Goal: Communication & Community: Answer question/provide support

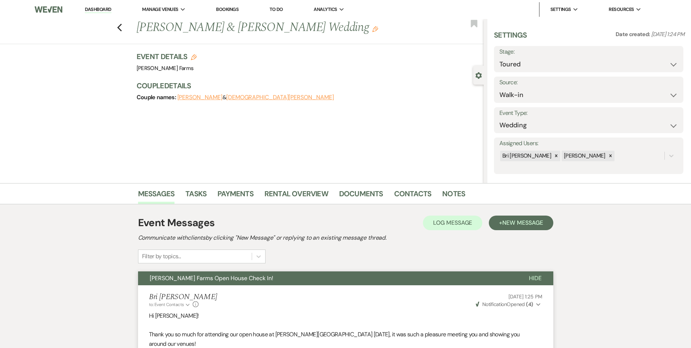
select select "5"
select select "23"
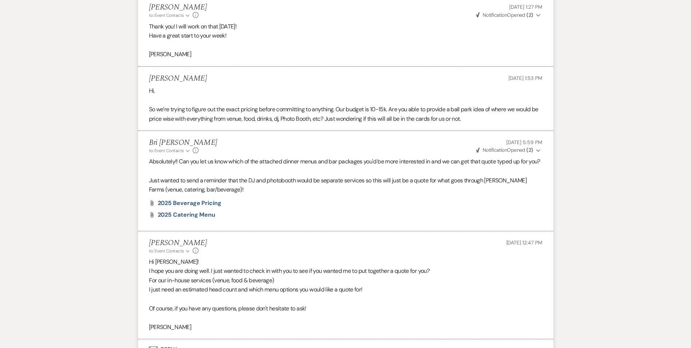
scroll to position [894, 0]
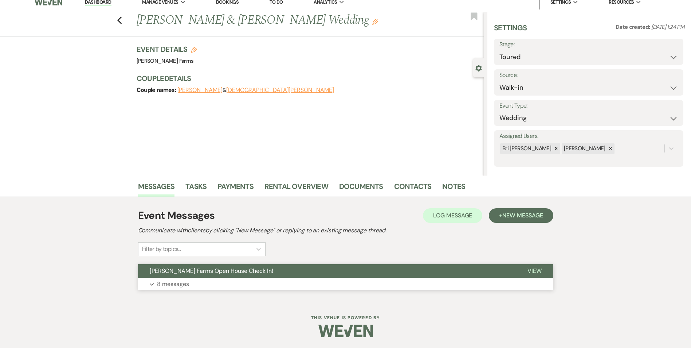
click at [179, 284] on p "8 messages" at bounding box center [173, 283] width 32 height 9
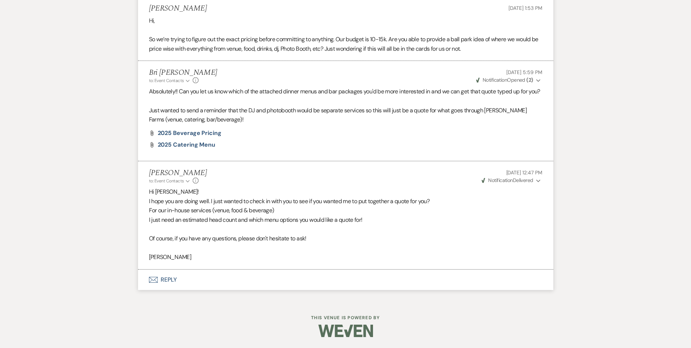
scroll to position [894, 0]
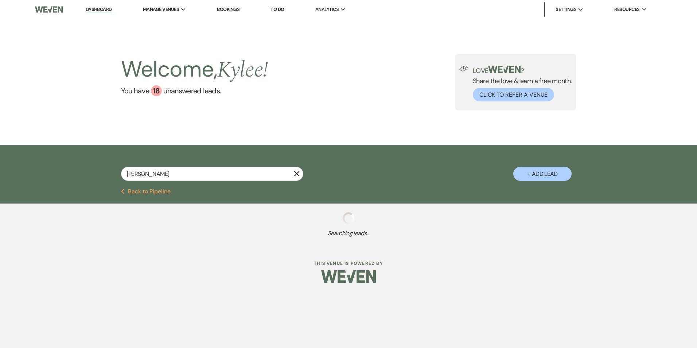
select select "5"
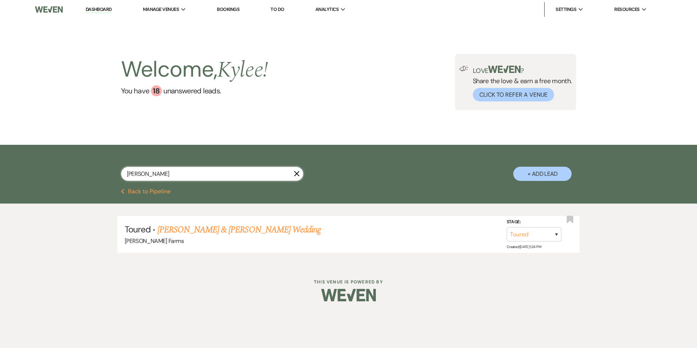
click at [144, 177] on input "[PERSON_NAME]" at bounding box center [212, 174] width 182 height 14
click at [144, 176] on input "[PERSON_NAME]" at bounding box center [212, 174] width 182 height 14
click at [142, 190] on button "Previous Back to Pipeline" at bounding box center [146, 191] width 50 height 6
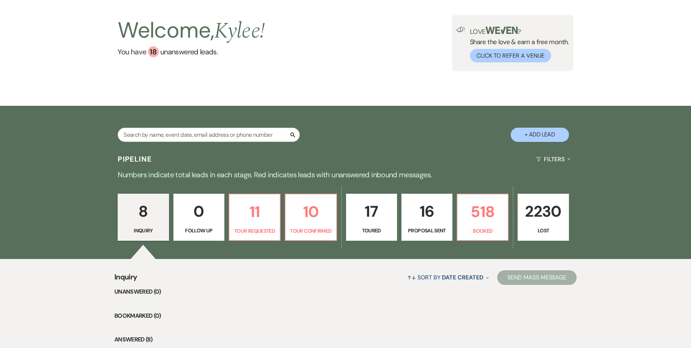
scroll to position [36, 0]
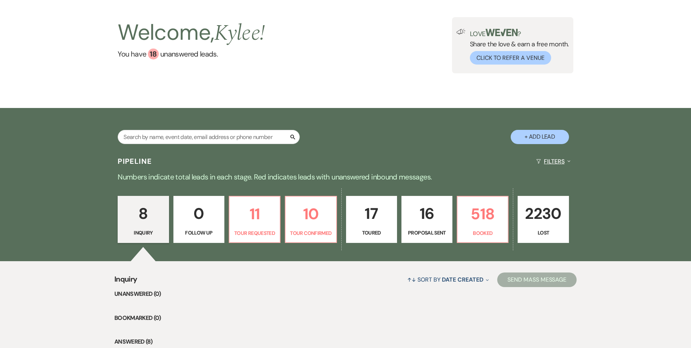
click at [560, 161] on button "Filters Expand" at bounding box center [553, 161] width 40 height 19
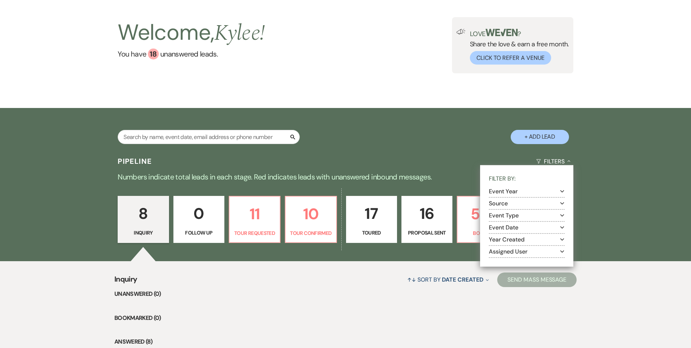
click at [512, 251] on button "Assigned User Expand" at bounding box center [527, 251] width 76 height 6
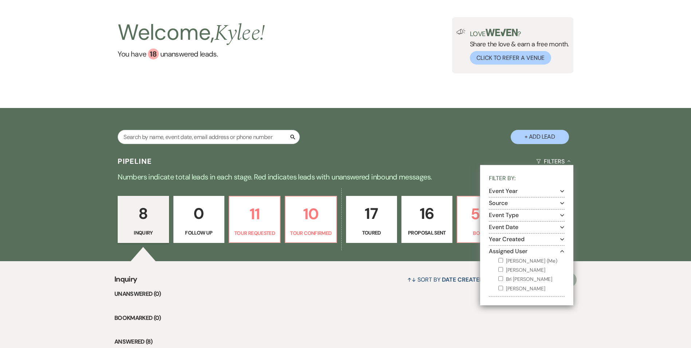
click at [501, 261] on input "[PERSON_NAME] (Me)" at bounding box center [500, 260] width 5 height 5
checkbox input "true"
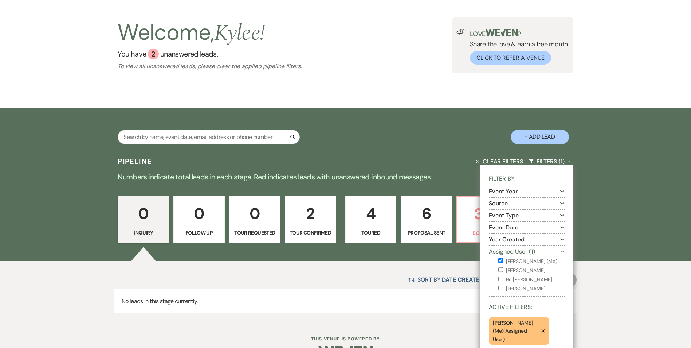
click at [373, 219] on p "4" at bounding box center [371, 213] width 42 height 24
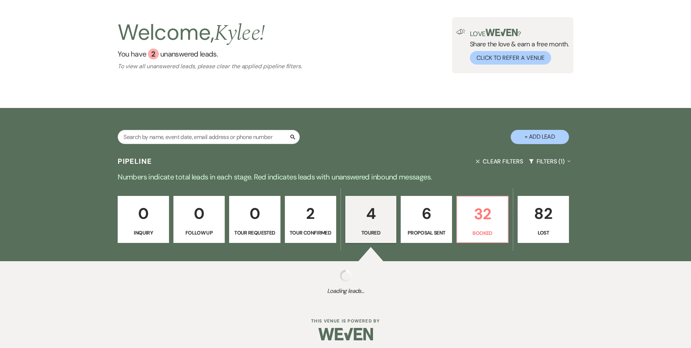
select select "5"
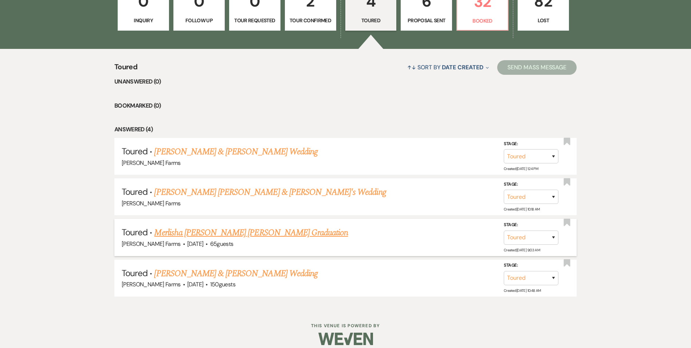
scroll to position [257, 0]
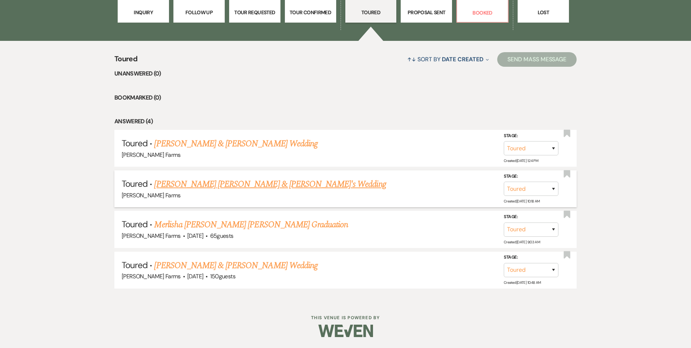
click at [257, 186] on link "[PERSON_NAME] [PERSON_NAME] & [PERSON_NAME]'s Wedding" at bounding box center [270, 183] width 232 height 13
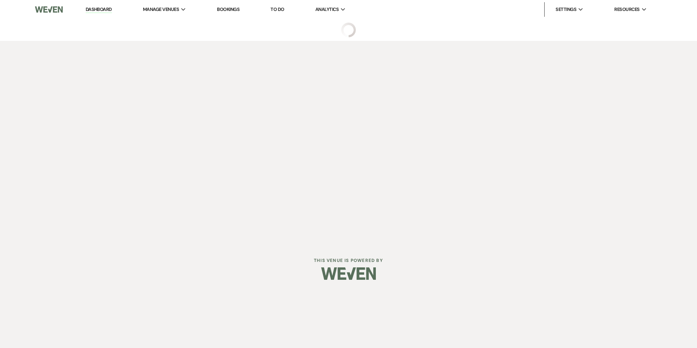
select select "5"
select select "23"
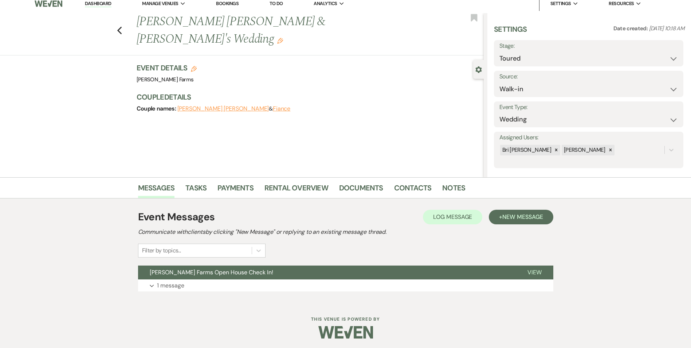
scroll to position [7, 0]
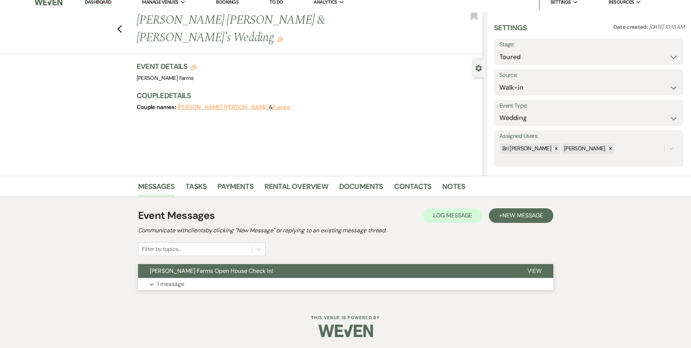
click at [171, 278] on button "Expand 1 message" at bounding box center [345, 284] width 415 height 12
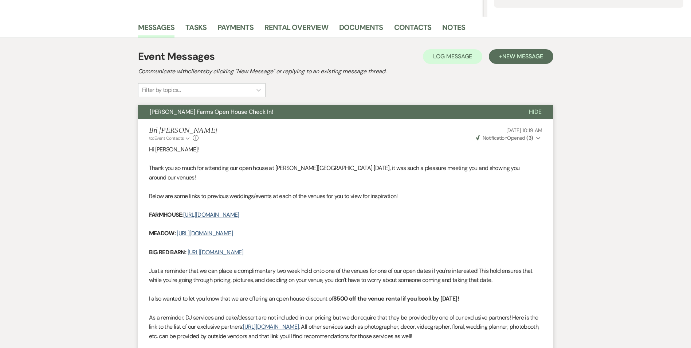
scroll to position [0, 0]
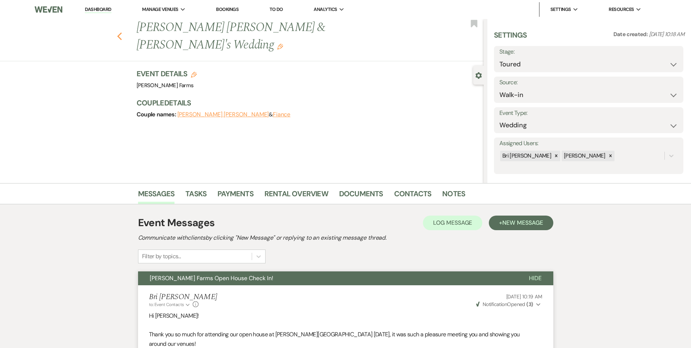
click at [120, 32] on icon "Previous" at bounding box center [119, 36] width 5 height 9
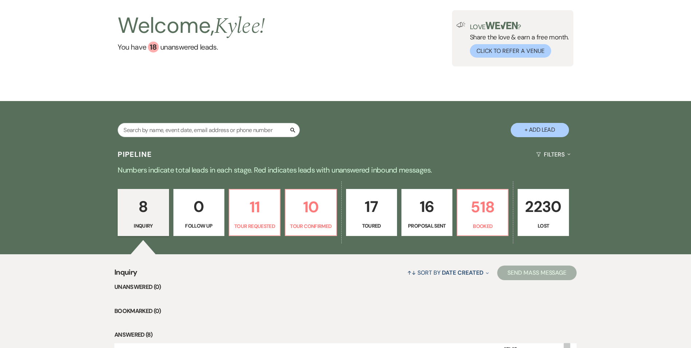
scroll to position [36, 0]
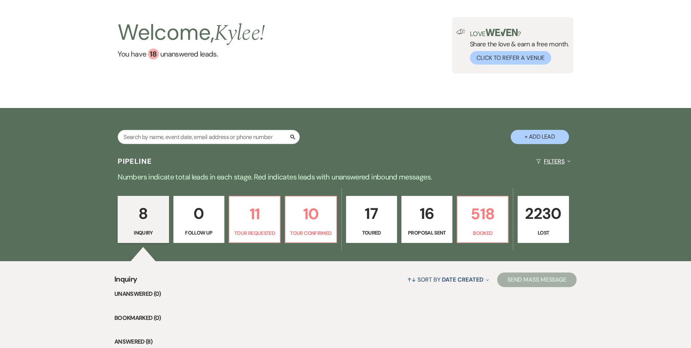
click at [557, 166] on button "Filters Expand" at bounding box center [553, 161] width 40 height 19
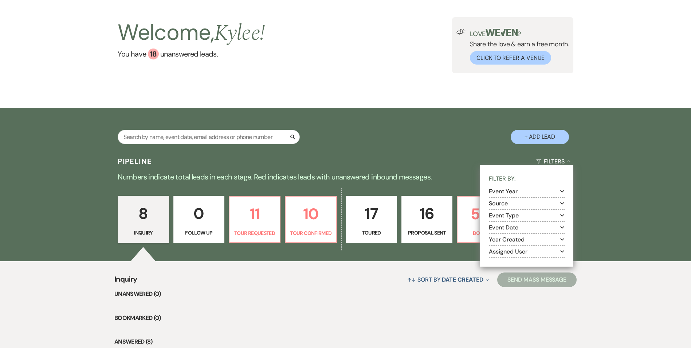
click at [520, 251] on button "Assigned User Expand" at bounding box center [527, 251] width 76 height 6
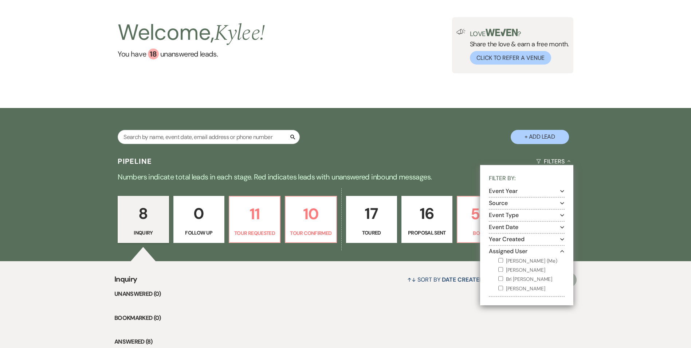
click at [505, 261] on label "[PERSON_NAME] (Me)" at bounding box center [531, 260] width 66 height 9
click at [503, 261] on input "[PERSON_NAME] (Me)" at bounding box center [500, 260] width 5 height 5
checkbox input "true"
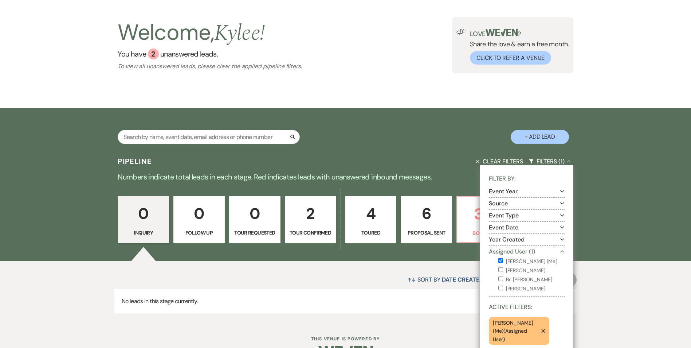
click at [654, 273] on div "↑↓ Sort By Date Created Expand Send Mass Message No leads in this stage current…" at bounding box center [345, 291] width 691 height 61
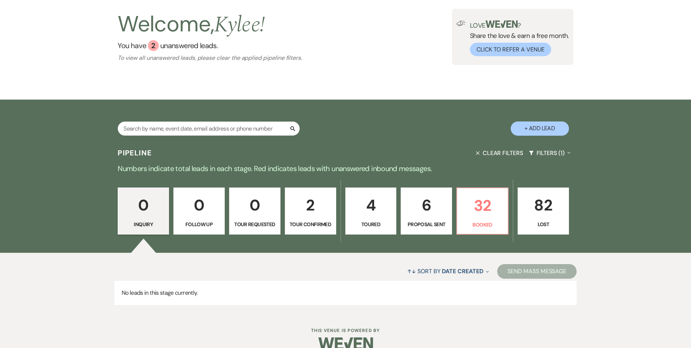
scroll to position [58, 0]
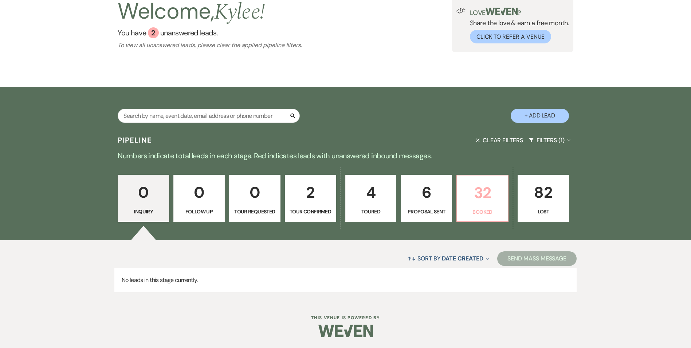
click at [496, 197] on p "32" at bounding box center [483, 192] width 42 height 24
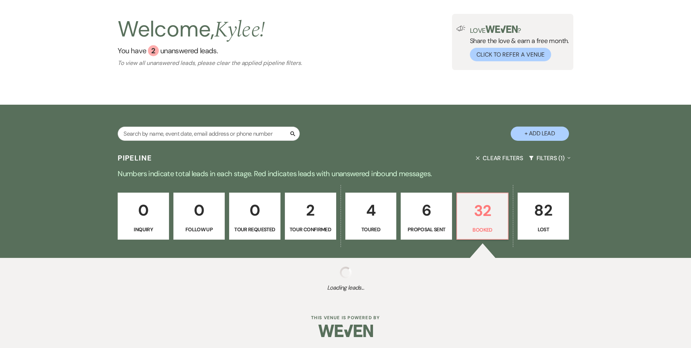
scroll to position [58, 0]
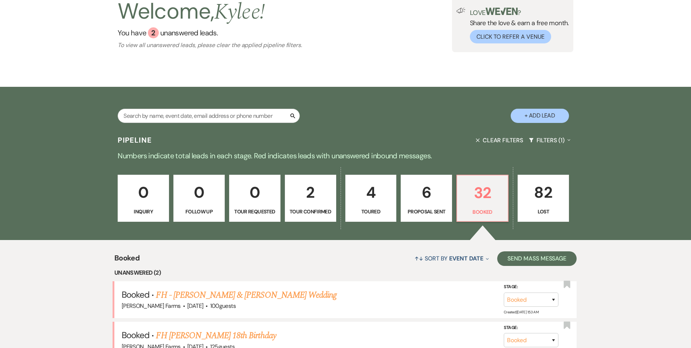
click at [448, 191] on link "6 Proposal Sent" at bounding box center [426, 198] width 51 height 47
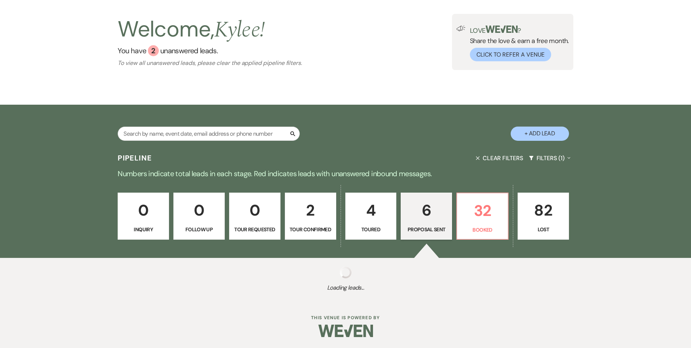
select select "6"
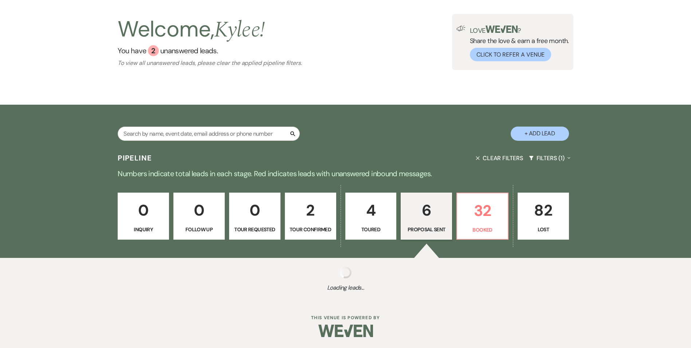
select select "6"
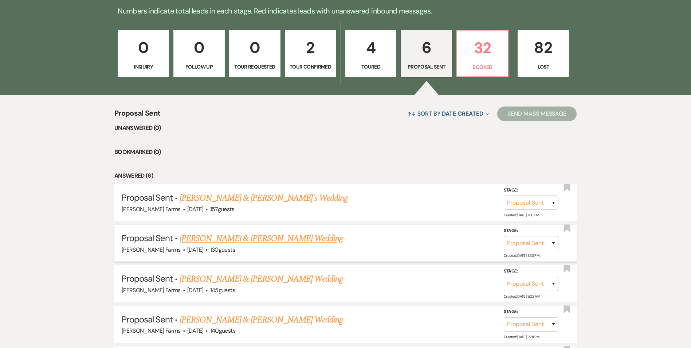
scroll to position [240, 0]
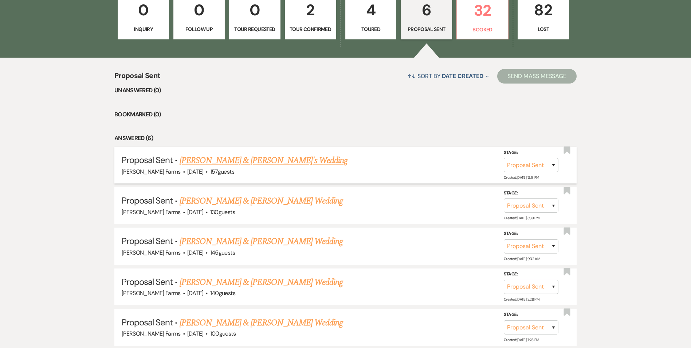
click at [243, 158] on link "[PERSON_NAME] & [PERSON_NAME]'s Wedding" at bounding box center [264, 160] width 168 height 13
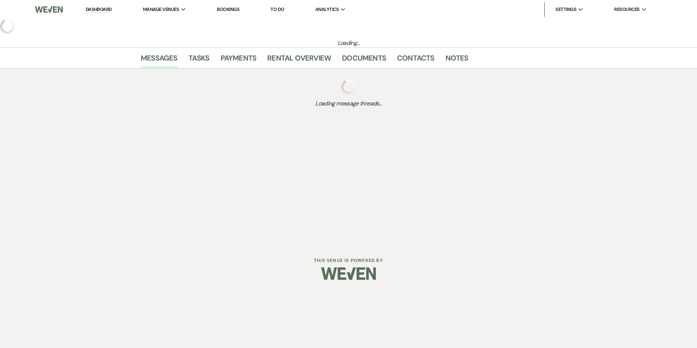
select select "6"
select select "5"
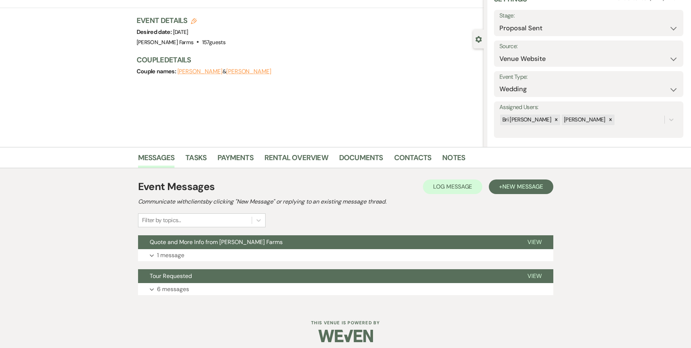
scroll to position [41, 0]
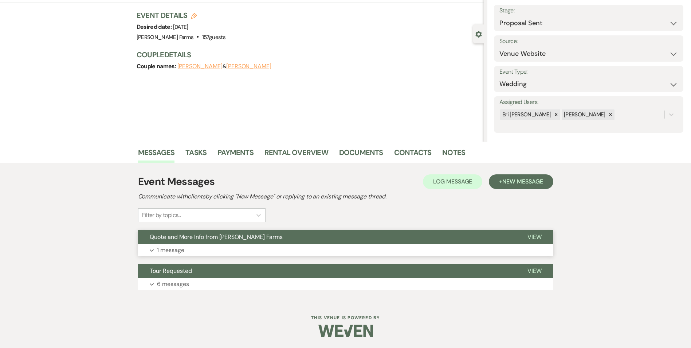
click at [172, 249] on p "1 message" at bounding box center [170, 249] width 27 height 9
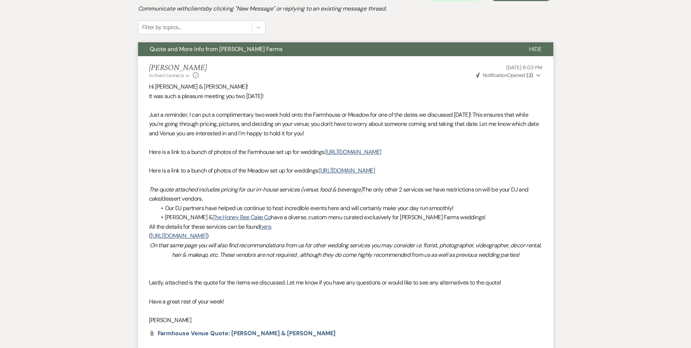
scroll to position [325, 0]
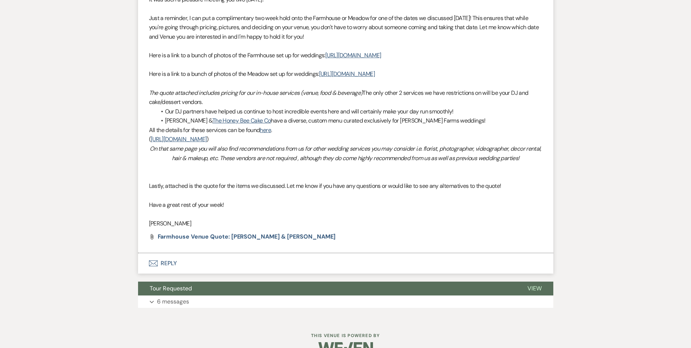
click at [163, 273] on button "Envelope Reply" at bounding box center [345, 263] width 415 height 20
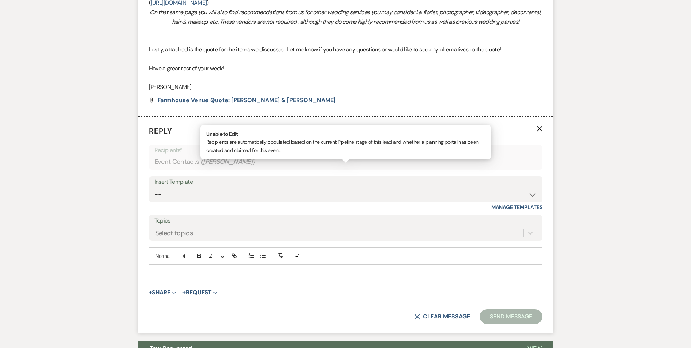
scroll to position [493, 0]
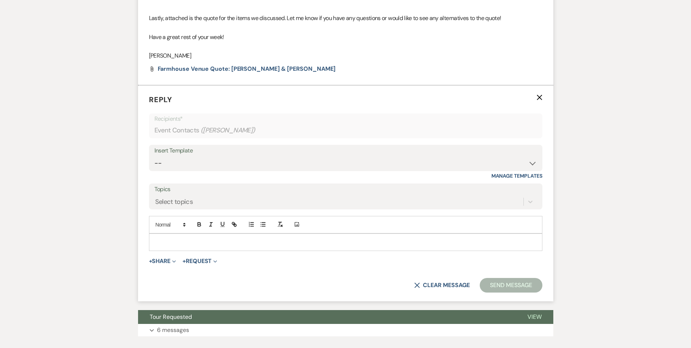
click at [179, 246] on p at bounding box center [346, 242] width 382 height 8
click at [173, 246] on p "Hi" at bounding box center [346, 242] width 382 height 8
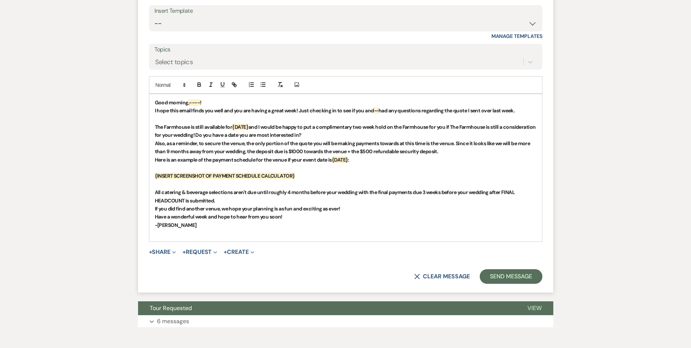
scroll to position [639, 0]
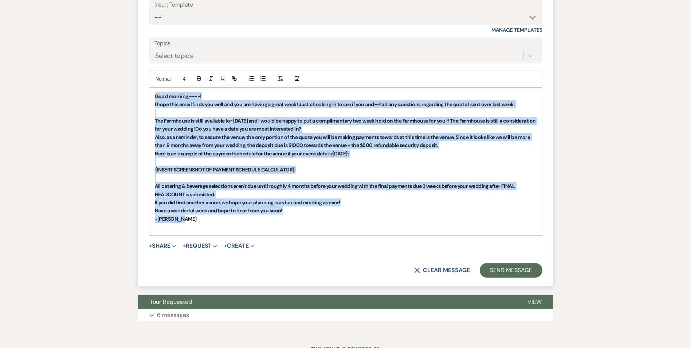
drag, startPoint x: 183, startPoint y: 240, endPoint x: 140, endPoint y: 109, distance: 138.0
click at [140, 109] on form "Reply X Saving draft... Recipients* Event Contacts ( Mikayla ) Insert Template …" at bounding box center [345, 113] width 415 height 346
click at [200, 82] on icon "button" at bounding box center [199, 78] width 7 height 7
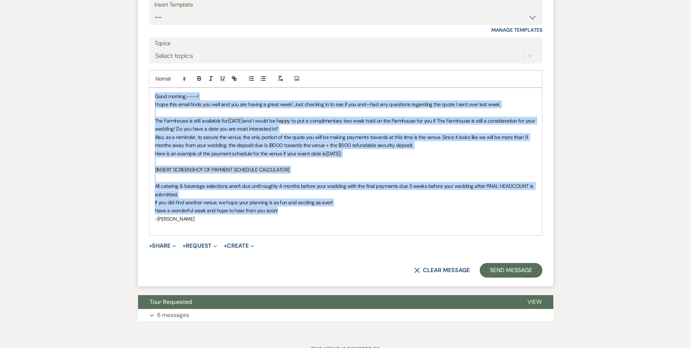
click at [274, 214] on span "Have a wonderful week and hope to hear from you soon!" at bounding box center [216, 210] width 123 height 7
click at [222, 182] on p at bounding box center [346, 178] width 382 height 8
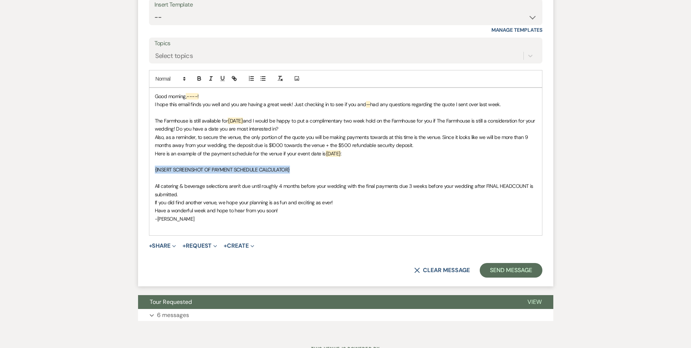
drag, startPoint x: 304, startPoint y: 187, endPoint x: 148, endPoint y: 186, distance: 155.6
click at [148, 186] on form "Reply X Draft saved! Recipients* Event Contacts ( Mikayla ) Insert Template -- …" at bounding box center [345, 113] width 415 height 346
drag, startPoint x: 244, startPoint y: 138, endPoint x: 226, endPoint y: 139, distance: 18.6
click at [226, 133] on p "The Farmhouse is still available for {DATE} and I would be happy to put a compl…" at bounding box center [346, 125] width 382 height 16
drag, startPoint x: 435, startPoint y: 138, endPoint x: 359, endPoint y: 139, distance: 76.2
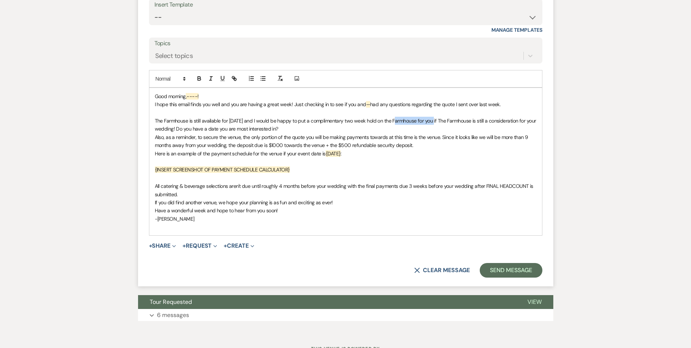
click at [394, 132] on span "The Farmhouse is still available for [DATE] and I would be happy to put a compl…" at bounding box center [346, 124] width 383 height 15
drag, startPoint x: 416, startPoint y: 140, endPoint x: 420, endPoint y: 140, distance: 3.7
click at [416, 132] on span "The Farmhouse is still available for [DATE] and I would be happy to put a compl…" at bounding box center [346, 124] width 383 height 15
click at [438, 133] on p "The Farmhouse is still available for [DATE] and I would be happy to put a compl…" at bounding box center [346, 125] width 382 height 16
drag, startPoint x: 436, startPoint y: 139, endPoint x: 396, endPoint y: 142, distance: 40.2
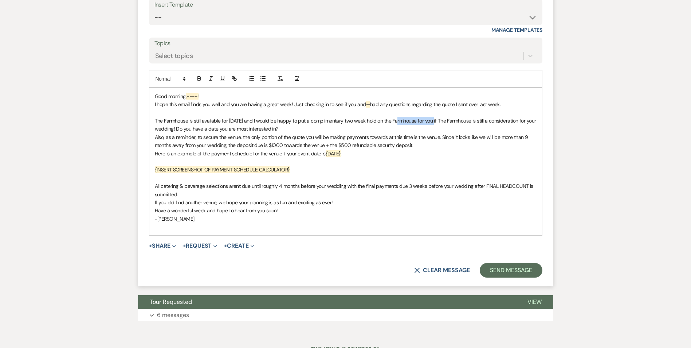
click at [396, 133] on p "The Farmhouse is still available for [DATE] and I would be happy to put a compl…" at bounding box center [346, 125] width 382 height 16
drag, startPoint x: 438, startPoint y: 138, endPoint x: 424, endPoint y: 139, distance: 13.5
click at [424, 132] on span "The Farmhouse is still available for [DATE] and I would be happy to put a compl…" at bounding box center [340, 124] width 371 height 15
click at [175, 132] on span "The Farmhouse is still available for [DATE] and I would be happy to put a compl…" at bounding box center [343, 124] width 376 height 15
drag, startPoint x: 285, startPoint y: 149, endPoint x: 177, endPoint y: 150, distance: 107.9
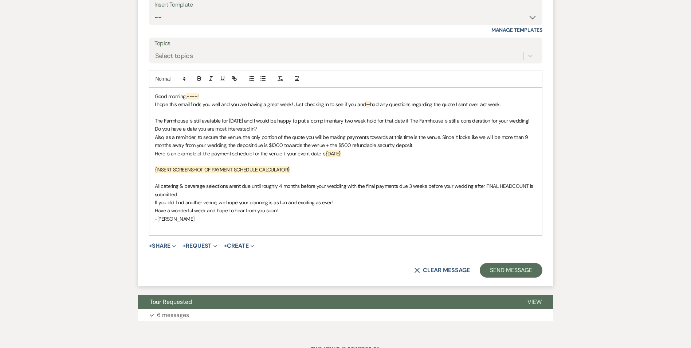
click at [177, 133] on p "The Farmhouse is still available for [DATE] and I would be happy to put a compl…" at bounding box center [346, 125] width 382 height 16
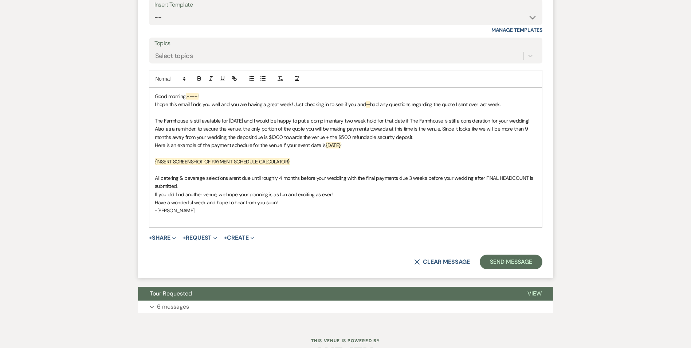
click at [441, 140] on span "Also, as a reminder, to secure the venue, the only portion of the quote you wil…" at bounding box center [342, 132] width 375 height 15
click at [224, 140] on span "Also, as a reminder, to secure the venue, the only portion of the quote you wil…" at bounding box center [342, 132] width 375 height 15
click at [304, 165] on p "{INSERT SCREENSHOT OF PAYMENT SCHEDULE CALCULATOR}" at bounding box center [346, 161] width 382 height 8
drag, startPoint x: 312, startPoint y: 188, endPoint x: 142, endPoint y: 188, distance: 169.8
click at [142, 188] on form "Reply X Draft Recipients* Event Contacts ( Mikayla ) Insert Template -- Tour Re…" at bounding box center [345, 109] width 415 height 338
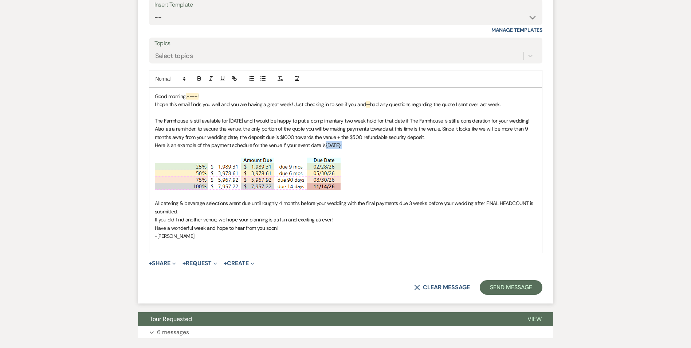
drag, startPoint x: 343, startPoint y: 171, endPoint x: 324, endPoint y: 174, distance: 19.8
click at [324, 149] on p "Here is an example of the payment schedule for the venue if your event date is …" at bounding box center [346, 145] width 382 height 8
click at [379, 191] on p at bounding box center [346, 174] width 382 height 34
click at [193, 215] on p "All catering & beverage selections aren't due until roughly 4 months before you…" at bounding box center [346, 207] width 382 height 16
drag, startPoint x: 250, startPoint y: 231, endPoint x: 242, endPoint y: 231, distance: 8.0
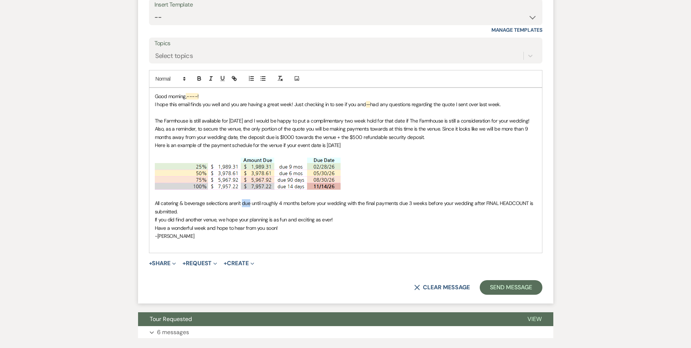
click at [242, 214] on span "All catering & beverage selections aren't due until roughly 4 months before you…" at bounding box center [345, 207] width 380 height 15
click at [322, 214] on span "All catering & beverage selections aren't selected and invoiced until roughly 4…" at bounding box center [340, 207] width 371 height 15
click at [385, 214] on span "All catering & beverage selections aren't selected and invoiced until roughly 6…" at bounding box center [340, 207] width 371 height 15
click at [477, 214] on span "All catering & beverage selections aren't selected and invoiced until roughly 6…" at bounding box center [340, 207] width 371 height 15
drag, startPoint x: 431, startPoint y: 240, endPoint x: 348, endPoint y: 228, distance: 84.3
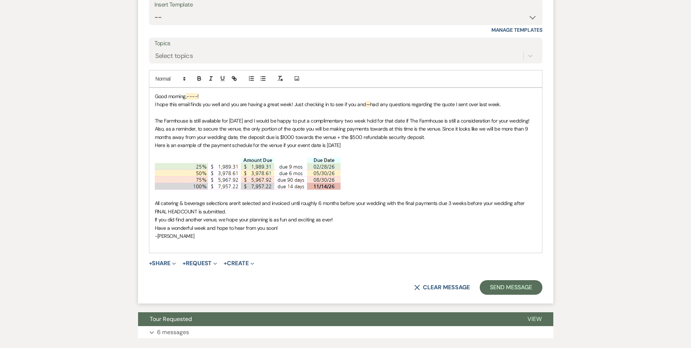
click at [430, 215] on p "All catering & beverage selections aren't selected and invoiced until roughly 6…" at bounding box center [346, 207] width 382 height 16
click at [219, 223] on span "If you did find another venue, we hope your planning is as fun and exciting as …" at bounding box center [244, 219] width 178 height 7
click at [220, 215] on p "All catering & beverage selections aren't selected and invoiced until roughly 6…" at bounding box center [346, 207] width 382 height 16
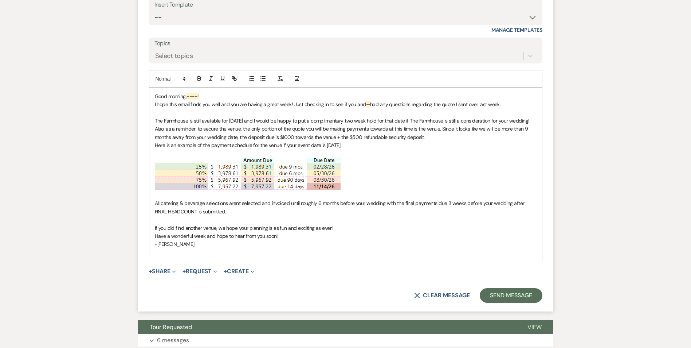
drag, startPoint x: 204, startPoint y: 112, endPoint x: 184, endPoint y: 114, distance: 20.5
click at [184, 100] on p "Good morning ,----!" at bounding box center [346, 96] width 382 height 8
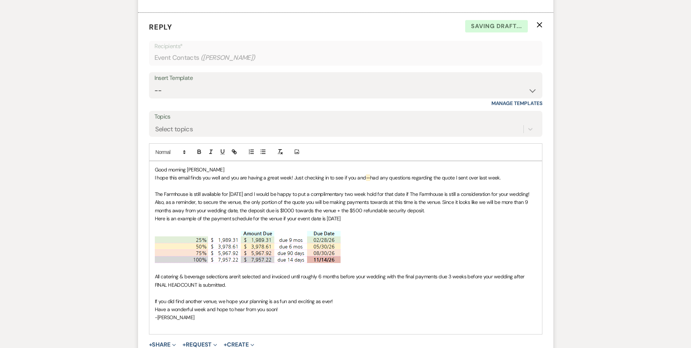
scroll to position [566, 0]
drag, startPoint x: 371, startPoint y: 196, endPoint x: 363, endPoint y: 197, distance: 8.0
click at [363, 181] on p "I hope this email finds you well and you are having a great week! Just checking…" at bounding box center [346, 177] width 382 height 8
drag, startPoint x: 171, startPoint y: 219, endPoint x: 151, endPoint y: 212, distance: 21.0
click at [151, 212] on div "Good morning [PERSON_NAME]! I hope this email finds you well and you are having…" at bounding box center [345, 247] width 393 height 173
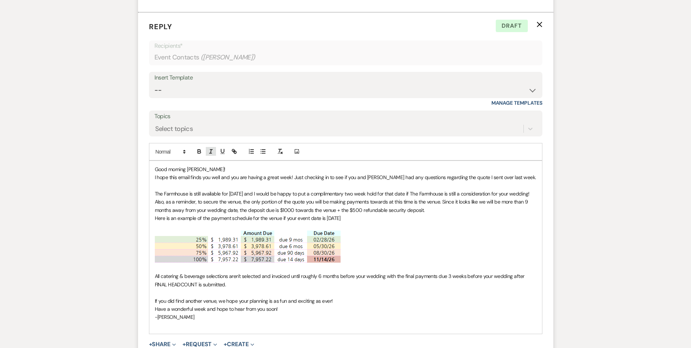
click at [214, 156] on button "button" at bounding box center [211, 151] width 10 height 9
click at [415, 264] on p at bounding box center [346, 247] width 382 height 34
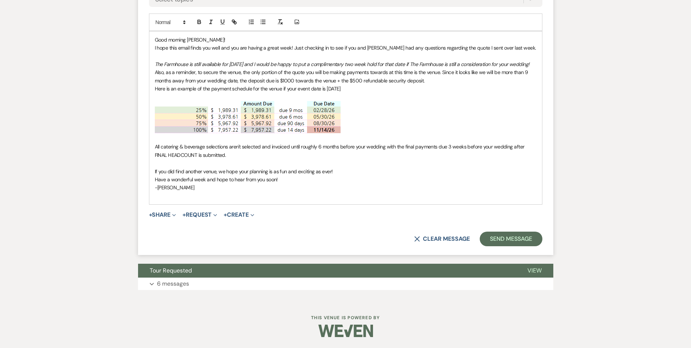
scroll to position [722, 0]
click at [494, 242] on button "Send Message" at bounding box center [511, 238] width 62 height 15
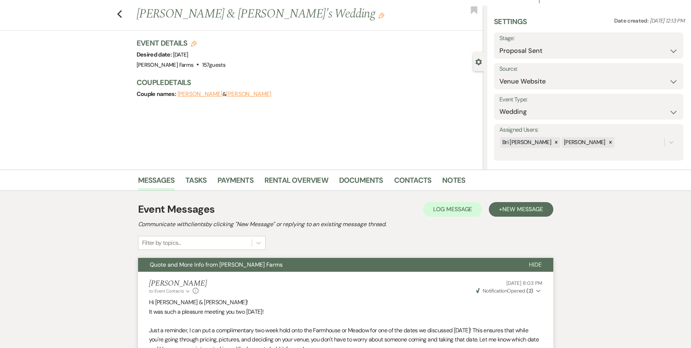
scroll to position [0, 0]
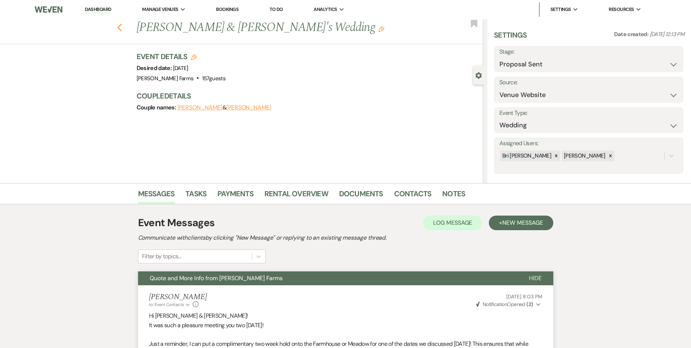
click at [121, 27] on use "button" at bounding box center [119, 28] width 5 height 8
select select "6"
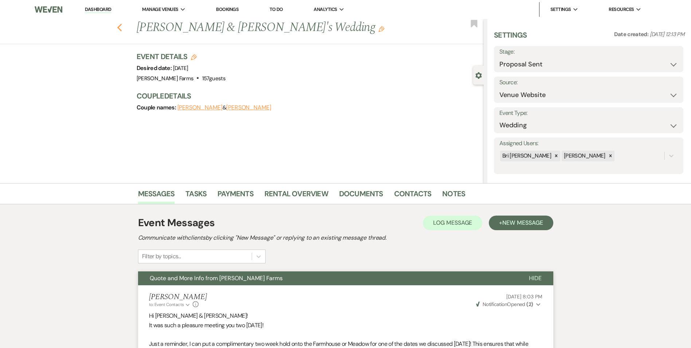
select select "6"
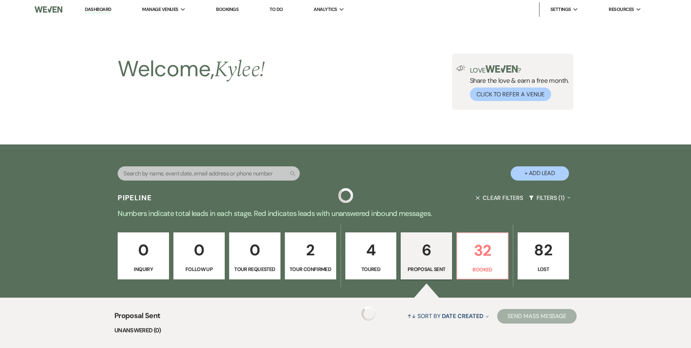
scroll to position [240, 0]
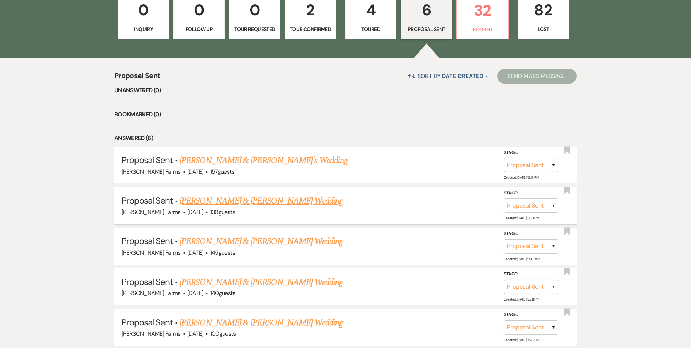
click at [252, 200] on link "[PERSON_NAME] & [PERSON_NAME] Wedding" at bounding box center [261, 200] width 163 height 13
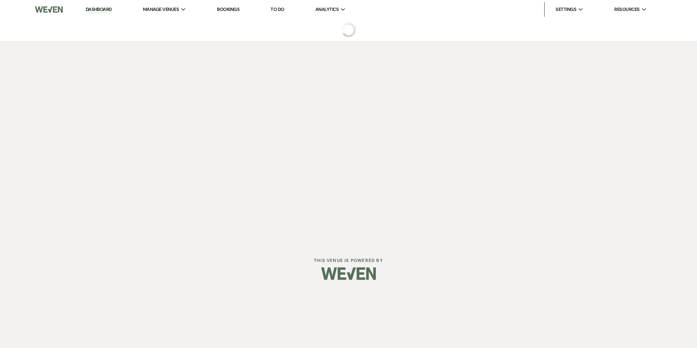
select select "6"
select select "5"
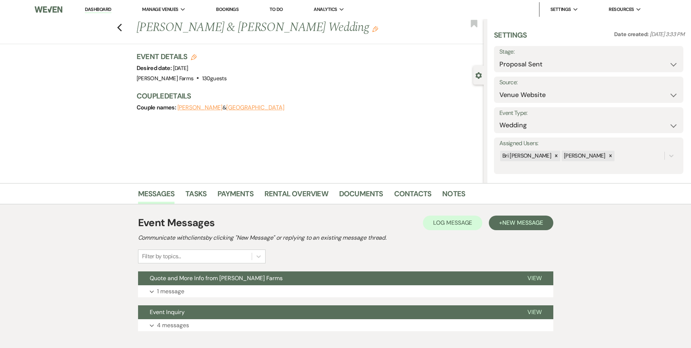
scroll to position [41, 0]
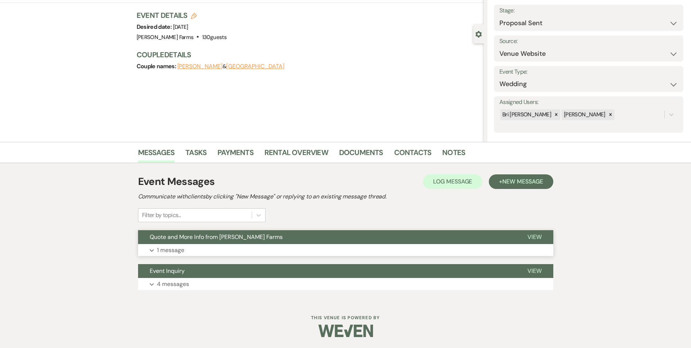
click at [177, 245] on p "1 message" at bounding box center [170, 249] width 27 height 9
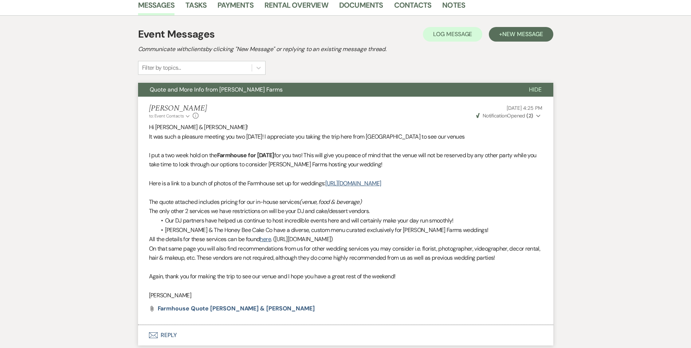
scroll to position [260, 0]
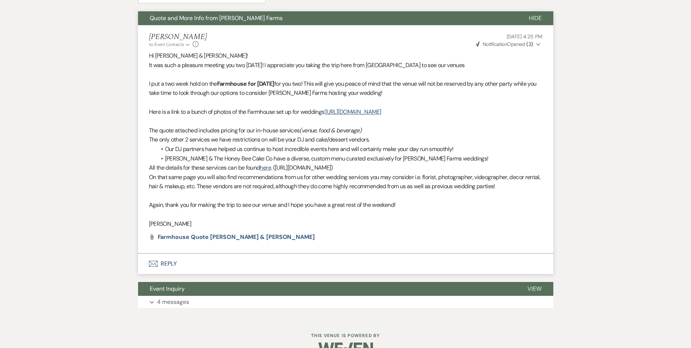
click at [165, 274] on button "Envelope Reply" at bounding box center [345, 263] width 415 height 20
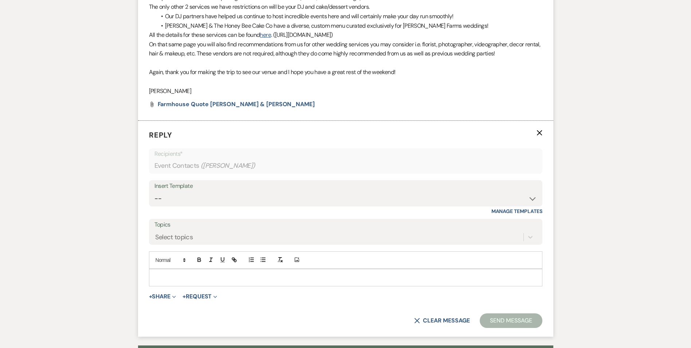
scroll to position [457, 0]
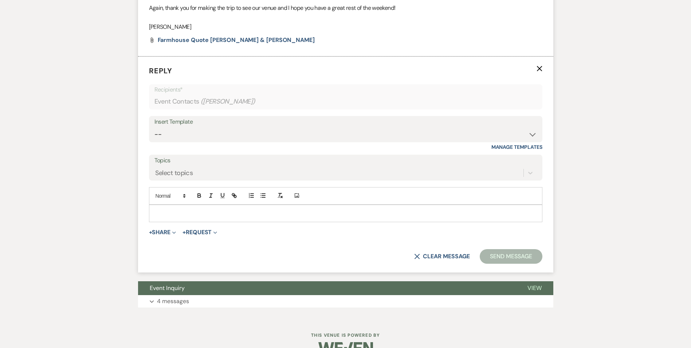
click at [168, 217] on p at bounding box center [346, 213] width 382 height 8
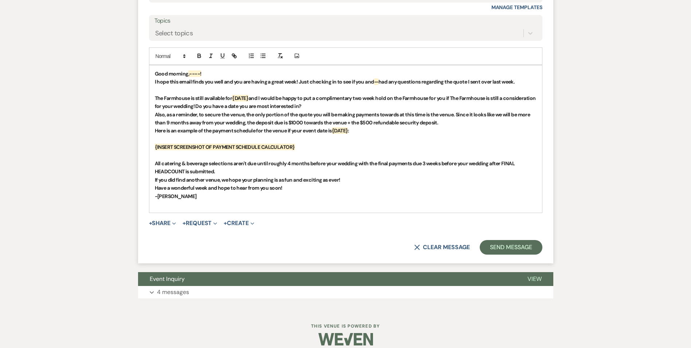
scroll to position [602, 0]
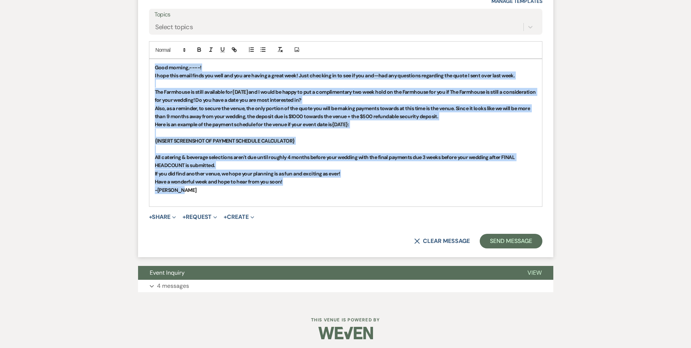
drag, startPoint x: 174, startPoint y: 199, endPoint x: 145, endPoint y: 73, distance: 129.7
click at [145, 73] on form "Reply X Saving draft... Recipients* Event Contacts ( [PERSON_NAME] ) Insert Tem…" at bounding box center [345, 84] width 415 height 346
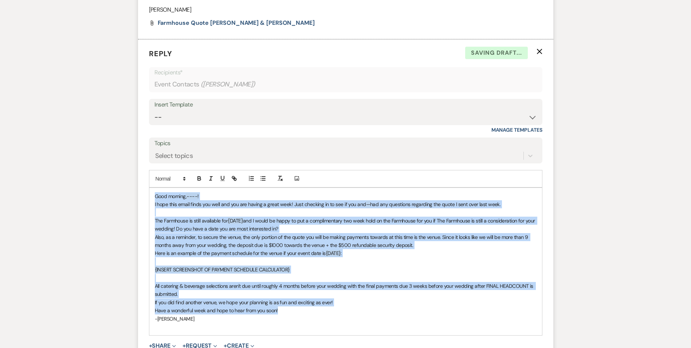
scroll to position [457, 0]
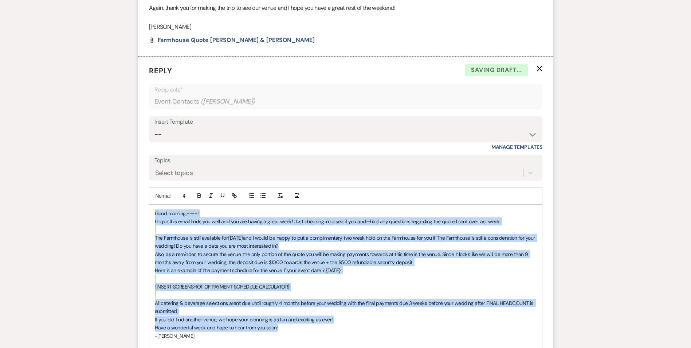
click at [189, 266] on p "Also, as a reminder, to secure the venue, the only portion of the quote you wil…" at bounding box center [346, 258] width 382 height 16
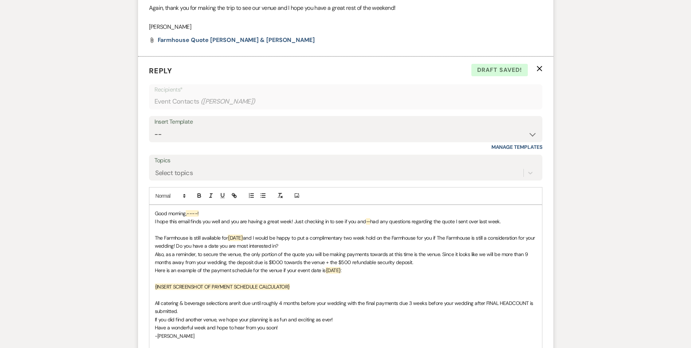
drag, startPoint x: 200, startPoint y: 222, endPoint x: 184, endPoint y: 222, distance: 15.7
click at [184, 217] on p "Good morning ,----!" at bounding box center [346, 213] width 382 height 8
drag, startPoint x: 370, startPoint y: 229, endPoint x: 361, endPoint y: 229, distance: 8.4
click at [361, 225] on p "I hope this email finds you well and you are having a great week! Just checking…" at bounding box center [346, 221] width 382 height 8
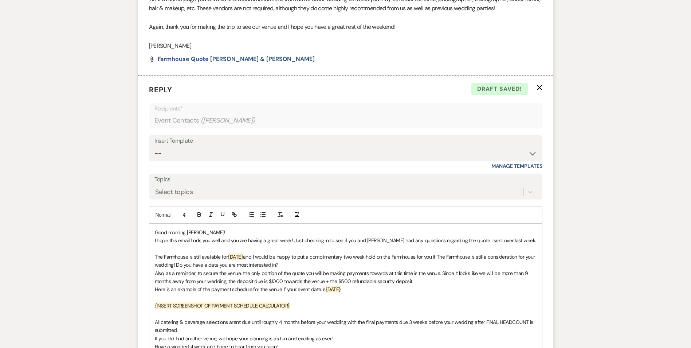
scroll to position [493, 0]
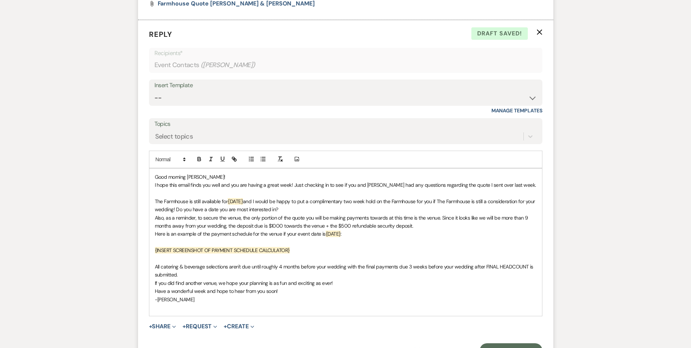
click at [510, 188] on span "I hope this email finds you well and you are having a great week! Just checking…" at bounding box center [345, 184] width 381 height 7
click at [518, 189] on p "I hope this email finds you well and you are having a great week! Just checking…" at bounding box center [346, 185] width 382 height 8
drag, startPoint x: 511, startPoint y: 193, endPoint x: 494, endPoint y: 193, distance: 16.8
click at [494, 188] on span "I hope this email finds you well and you are having a great week! Just checking…" at bounding box center [345, 184] width 381 height 7
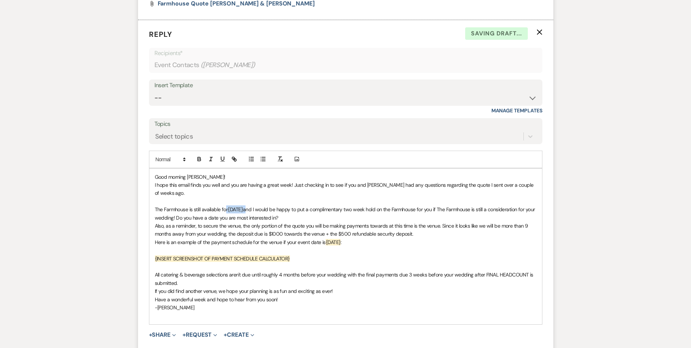
drag, startPoint x: 246, startPoint y: 219, endPoint x: 227, endPoint y: 215, distance: 19.7
click at [227, 215] on p "The Farmhouse is still available for {DATE} and I would be happy to put a compl…" at bounding box center [346, 213] width 382 height 16
drag, startPoint x: 277, startPoint y: 217, endPoint x: 328, endPoint y: 229, distance: 52.3
click at [328, 222] on p "The Farmhouse is still available for [DATE] and I would be happy to put a compl…" at bounding box center [346, 213] width 382 height 16
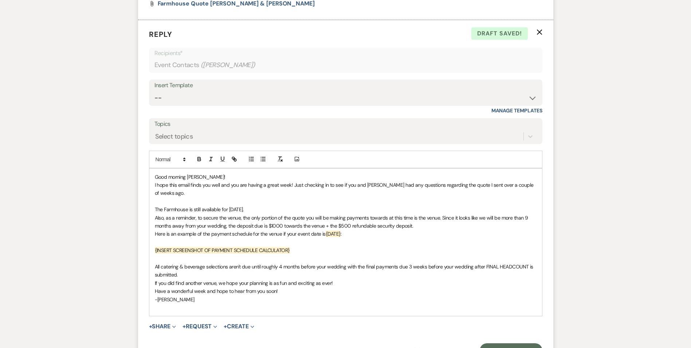
click at [244, 212] on span "The Farmhouse is still available for [DATE]." at bounding box center [199, 209] width 89 height 7
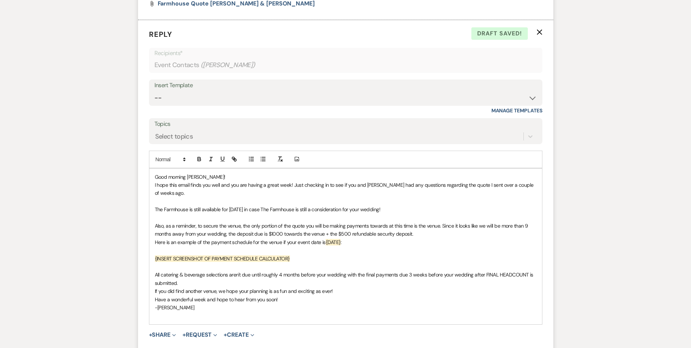
click at [442, 236] on span "Also, as a reminder, to secure the venue, the only portion of the quote you wil…" at bounding box center [342, 229] width 375 height 15
click at [261, 237] on span "Also, as a reminder, to secure the venue, the only portion of the quote you wil…" at bounding box center [342, 229] width 375 height 15
click at [267, 237] on span "Also, as a reminder, to secure the venue, the only portion of the quote you wil…" at bounding box center [342, 229] width 375 height 15
drag, startPoint x: 267, startPoint y: 243, endPoint x: 254, endPoint y: 243, distance: 13.8
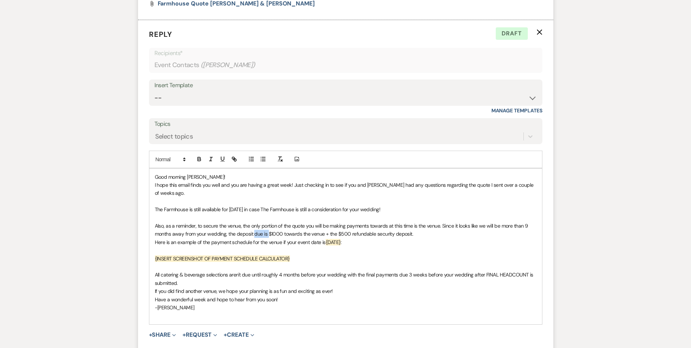
click at [254, 237] on span "Also, as a reminder, to secure the venue, the only portion of the quote you wil…" at bounding box center [342, 229] width 375 height 15
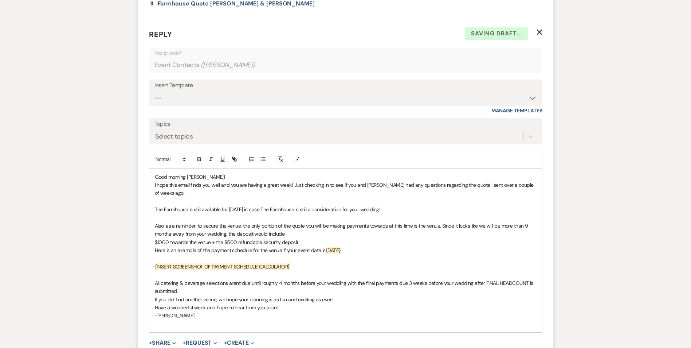
click at [301, 246] on p "﻿ $1000 towards the venue + the $500 refundable security deposit." at bounding box center [346, 242] width 382 height 8
drag, startPoint x: 344, startPoint y: 261, endPoint x: 322, endPoint y: 261, distance: 21.9
click at [322, 254] on p "Here is an example of the payment schedule for the venue if your event date is …" at bounding box center [346, 250] width 382 height 8
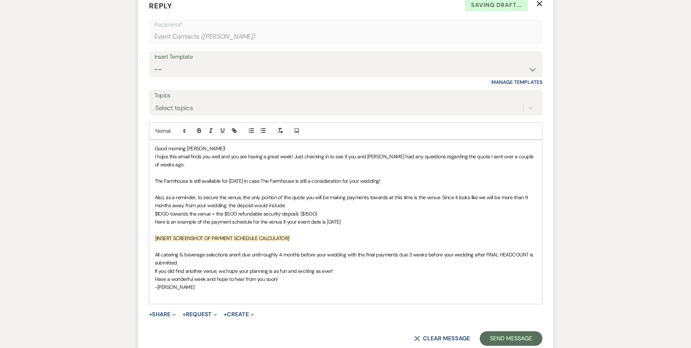
scroll to position [566, 0]
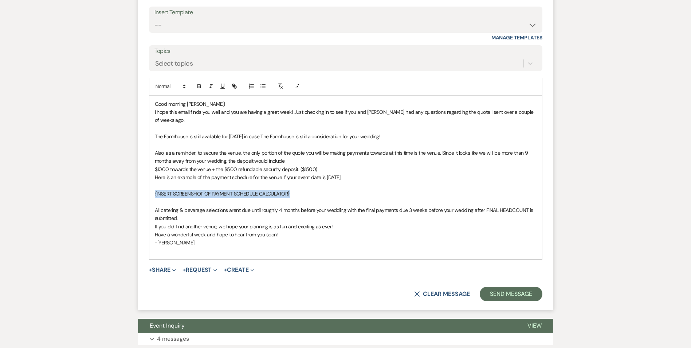
drag, startPoint x: 304, startPoint y: 201, endPoint x: 137, endPoint y: 201, distance: 166.9
click at [140, 203] on form "Reply X Draft Recipients* Event Contacts ( [PERSON_NAME] ) Insert Template -- T…" at bounding box center [345, 128] width 415 height 363
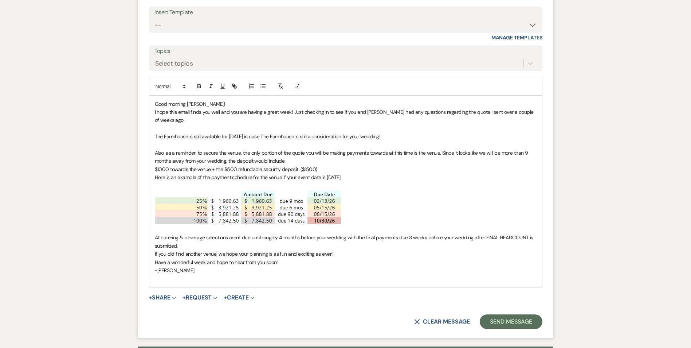
click at [368, 181] on p "Here is an example of the payment schedule for the venue if your event date is …" at bounding box center [346, 177] width 382 height 8
drag, startPoint x: 366, startPoint y: 187, endPoint x: 324, endPoint y: 186, distance: 41.9
click at [324, 180] on span "Here is an example of the payment schedule for the venue if your event date is …" at bounding box center [248, 177] width 187 height 7
drag, startPoint x: 200, startPoint y: 93, endPoint x: 203, endPoint y: 95, distance: 3.9
click at [199, 86] on icon "button" at bounding box center [199, 85] width 3 height 2
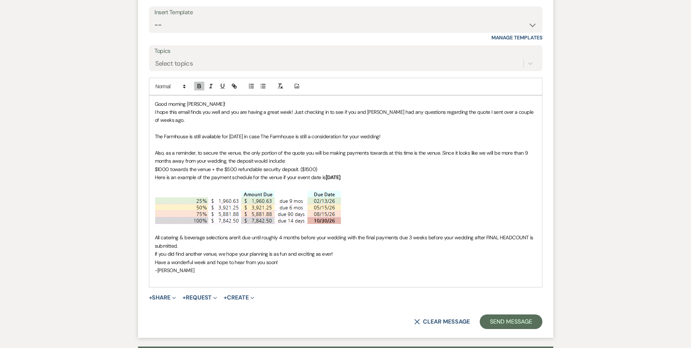
click at [368, 204] on p at bounding box center [346, 207] width 382 height 36
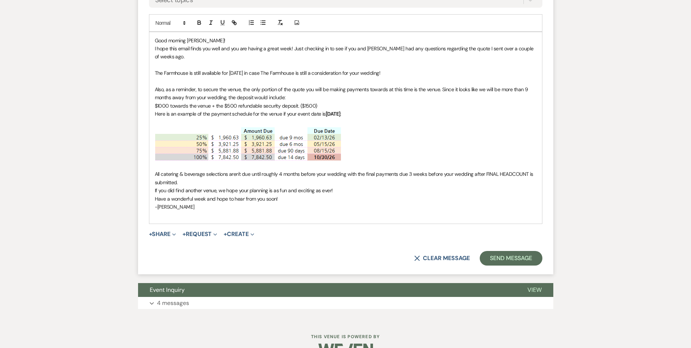
scroll to position [639, 0]
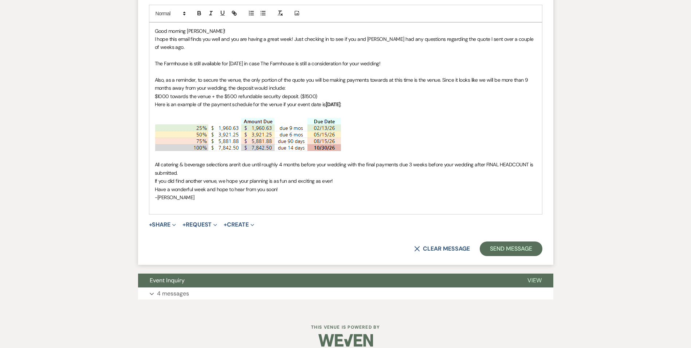
click at [281, 175] on span "All catering & beverage selections aren't due until roughly 4 months before you…" at bounding box center [345, 168] width 380 height 15
drag, startPoint x: 250, startPoint y: 175, endPoint x: 242, endPoint y: 175, distance: 7.7
click at [242, 175] on span "All catering & beverage selections aren't due until roughly 6 months before you…" at bounding box center [345, 168] width 380 height 15
click at [407, 173] on span "All catering & beverage selections aren't selected and invoiced until roughly 6…" at bounding box center [340, 168] width 371 height 15
click at [237, 177] on p "All catering & beverage selections aren't selected and invoiced until roughly 6…" at bounding box center [346, 168] width 382 height 16
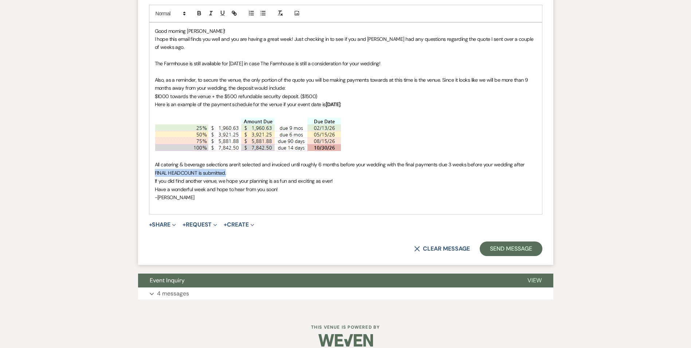
drag, startPoint x: 218, startPoint y: 182, endPoint x: 523, endPoint y: 174, distance: 305.4
click at [523, 174] on p "All catering & beverage selections aren't selected and invoiced until roughly 6…" at bounding box center [346, 168] width 382 height 16
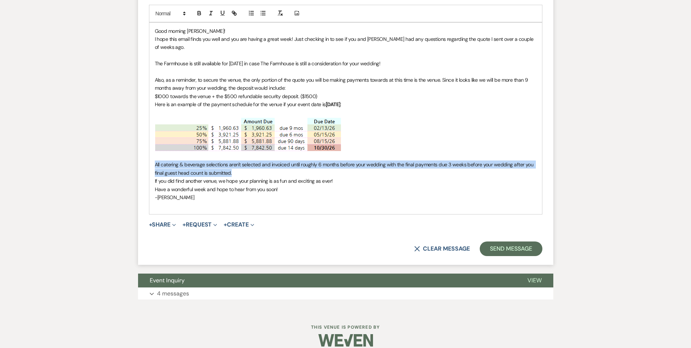
drag, startPoint x: 229, startPoint y: 183, endPoint x: 151, endPoint y: 177, distance: 78.2
click at [151, 177] on div "Good morning [PERSON_NAME]! I hope this email finds you well and you are having…" at bounding box center [345, 118] width 393 height 191
copy span "All catering & beverage selections aren't selected and invoiced until roughly 6…"
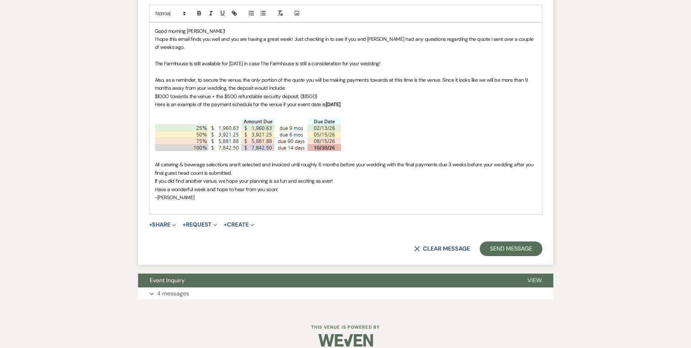
click at [238, 192] on span "Have a wonderful week and hope to hear from you soon!" at bounding box center [216, 189] width 123 height 7
drag, startPoint x: 346, startPoint y: 196, endPoint x: 331, endPoint y: 196, distance: 14.9
click at [345, 193] on p "Have a wonderful week and hope to hear from you soon!" at bounding box center [346, 189] width 382 height 8
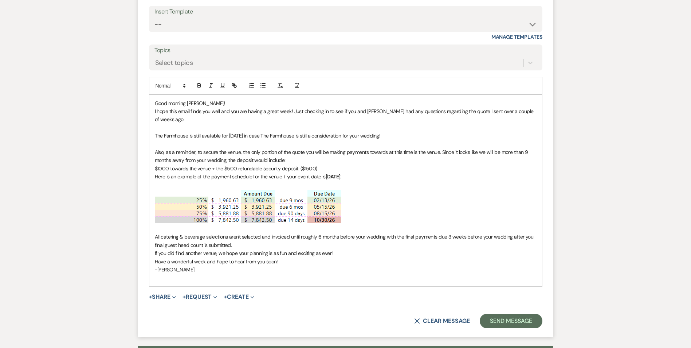
scroll to position [566, 0]
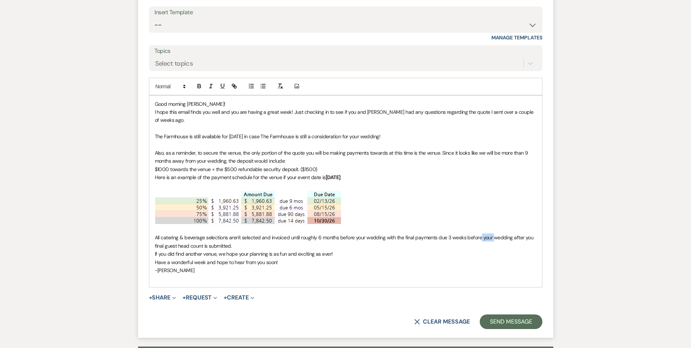
drag, startPoint x: 492, startPoint y: 247, endPoint x: 479, endPoint y: 247, distance: 13.1
click at [479, 247] on span "All catering & beverage selections aren't selected and invoiced until roughly 6…" at bounding box center [345, 241] width 380 height 15
click at [494, 274] on p "-[PERSON_NAME]" at bounding box center [346, 270] width 382 height 8
click at [530, 247] on span "All catering & beverage selections aren't selected and invoiced until roughly 6…" at bounding box center [345, 241] width 380 height 15
click at [527, 246] on span "All catering & beverage selections aren't selected and invoiced until roughly 6…" at bounding box center [345, 241] width 380 height 15
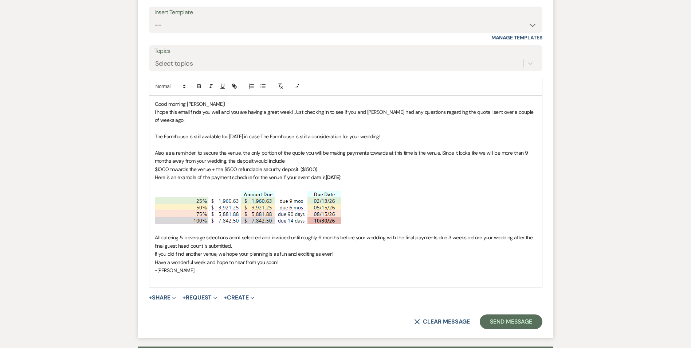
click at [514, 337] on form "Reply X Saving draft... Recipients* Event Contacts ( [PERSON_NAME] ) Insert Tem…" at bounding box center [345, 142] width 415 height 390
click at [510, 329] on button "Send Message" at bounding box center [511, 321] width 62 height 15
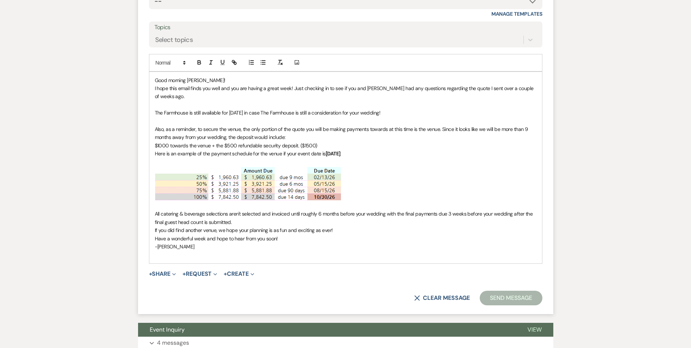
scroll to position [658, 0]
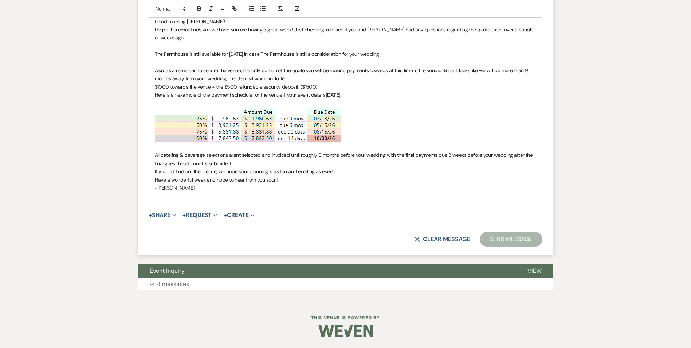
click at [252, 191] on p "-[PERSON_NAME]" at bounding box center [346, 188] width 382 height 8
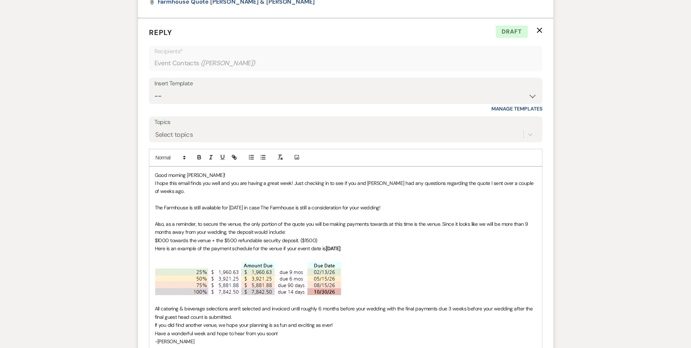
scroll to position [475, 0]
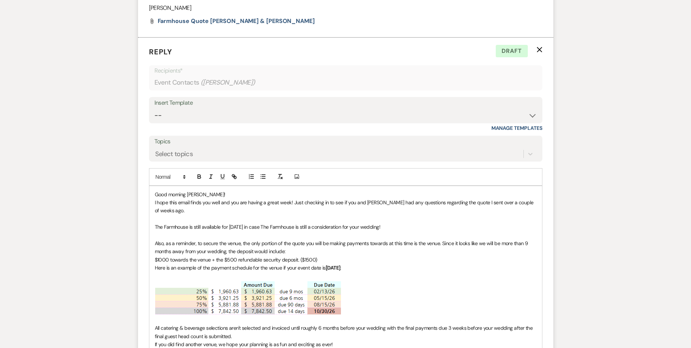
click at [236, 198] on p "Good morning [PERSON_NAME]!" at bounding box center [346, 194] width 382 height 8
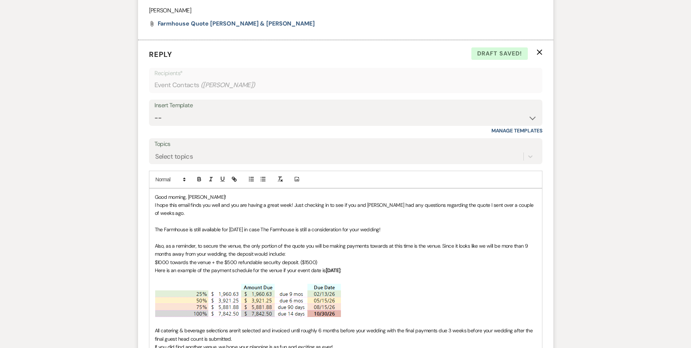
scroll to position [658, 0]
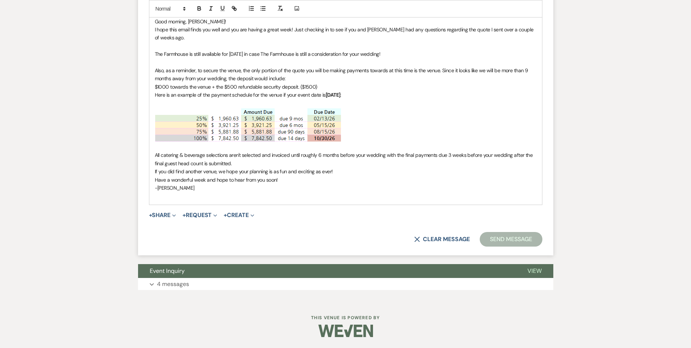
drag, startPoint x: 341, startPoint y: 192, endPoint x: 317, endPoint y: 191, distance: 24.4
click at [340, 192] on p at bounding box center [346, 196] width 382 height 8
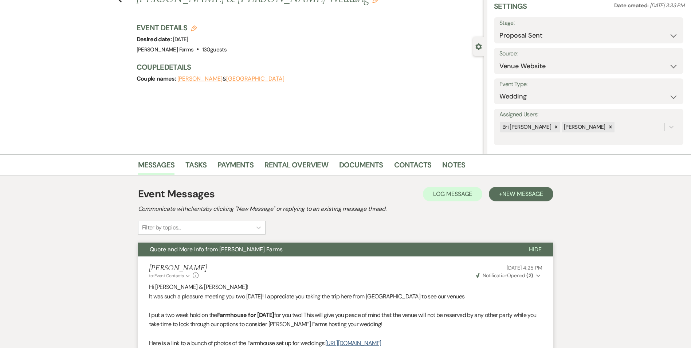
scroll to position [0, 0]
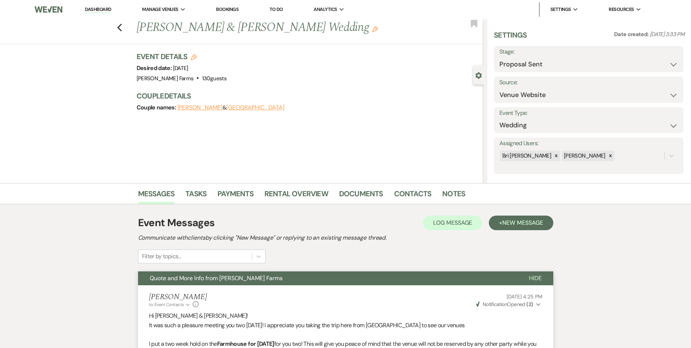
click at [118, 29] on div "Previous [PERSON_NAME] & [PERSON_NAME] Wedding Edit Bookmark" at bounding box center [240, 31] width 488 height 25
click at [122, 29] on icon "Previous" at bounding box center [119, 27] width 5 height 9
select select "6"
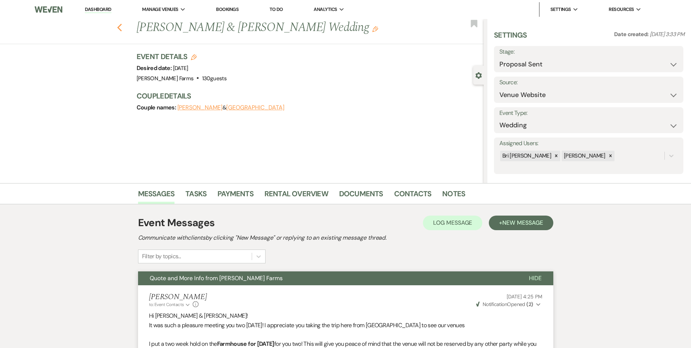
select select "6"
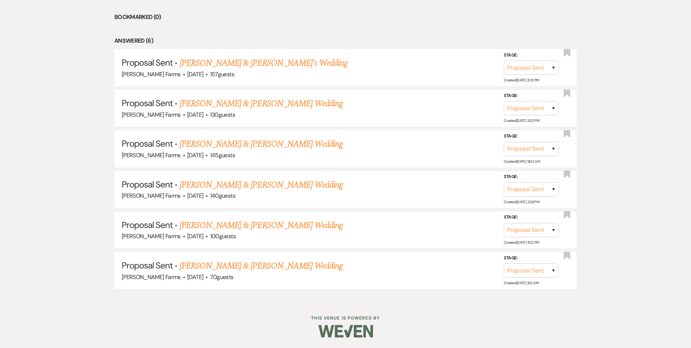
scroll to position [337, 0]
click at [292, 142] on link "[PERSON_NAME] & [PERSON_NAME] Wedding" at bounding box center [261, 143] width 163 height 13
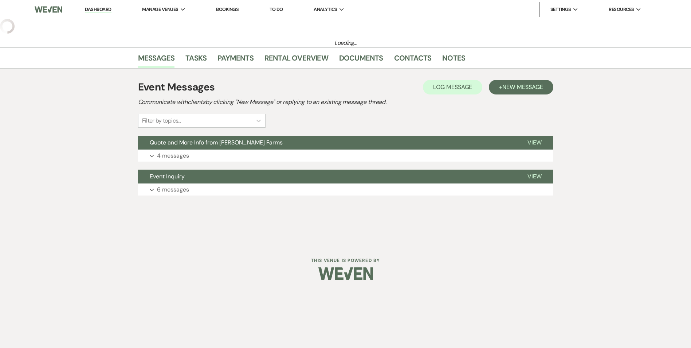
select select "6"
select select "5"
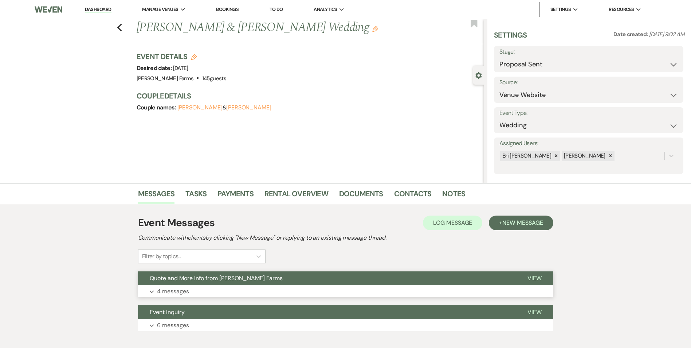
click at [167, 289] on p "4 messages" at bounding box center [173, 290] width 32 height 9
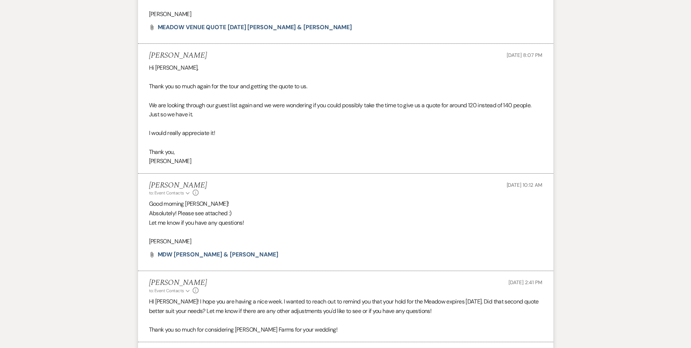
scroll to position [622, 0]
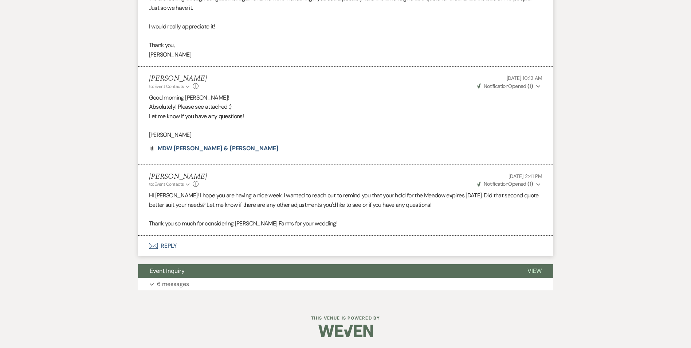
select select "6"
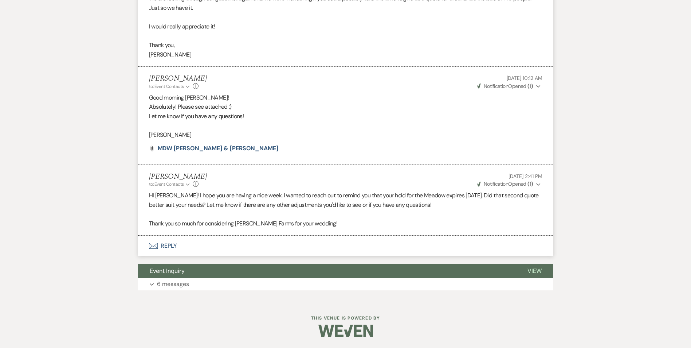
select select "6"
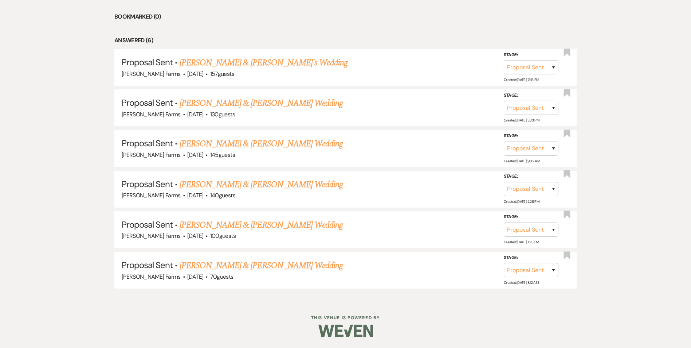
scroll to position [337, 0]
click at [257, 186] on link "[PERSON_NAME] & [PERSON_NAME] Wedding" at bounding box center [261, 184] width 163 height 13
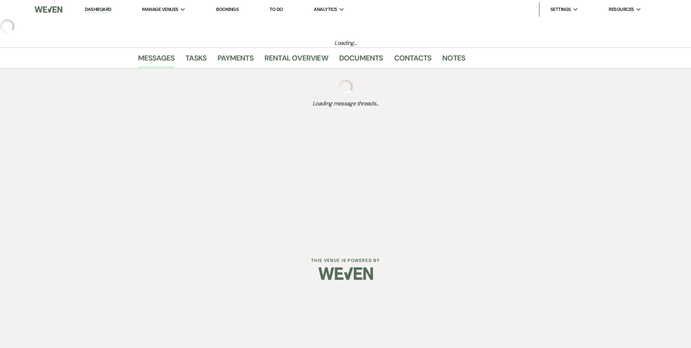
select select "6"
select select "5"
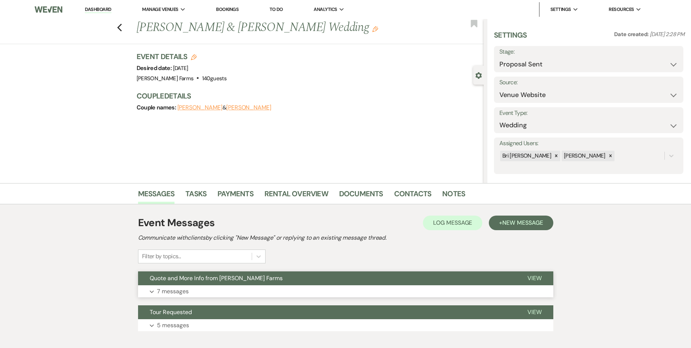
click at [185, 289] on p "7 messages" at bounding box center [173, 290] width 32 height 9
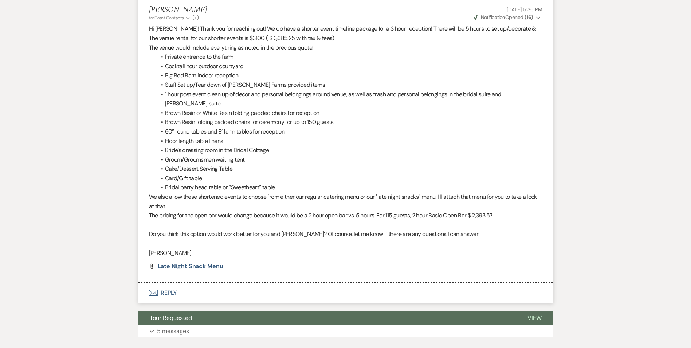
scroll to position [1203, 0]
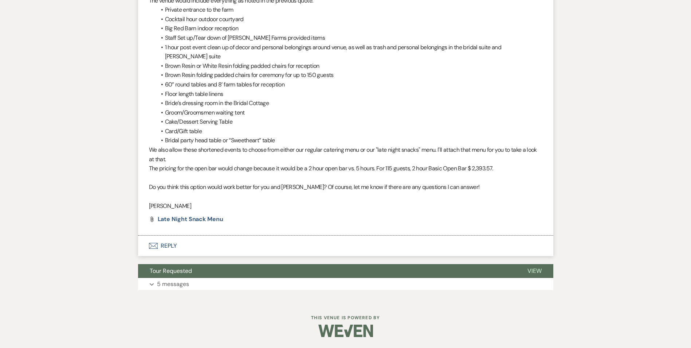
click at [169, 245] on button "Envelope Reply" at bounding box center [345, 245] width 415 height 20
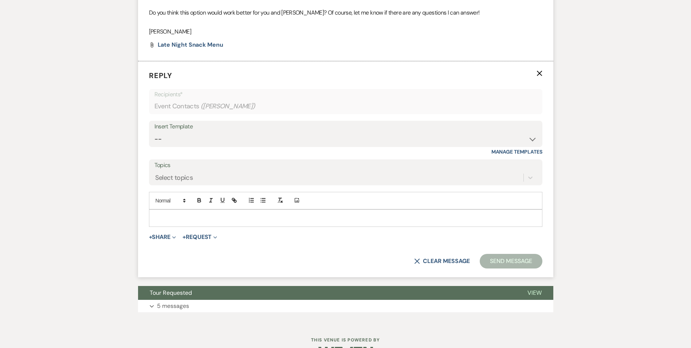
scroll to position [1373, 0]
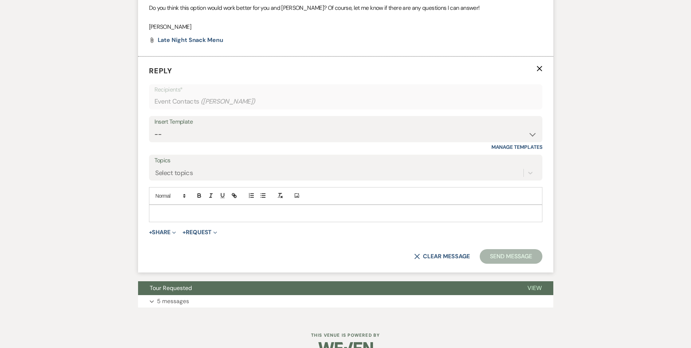
click at [201, 217] on p at bounding box center [346, 213] width 382 height 8
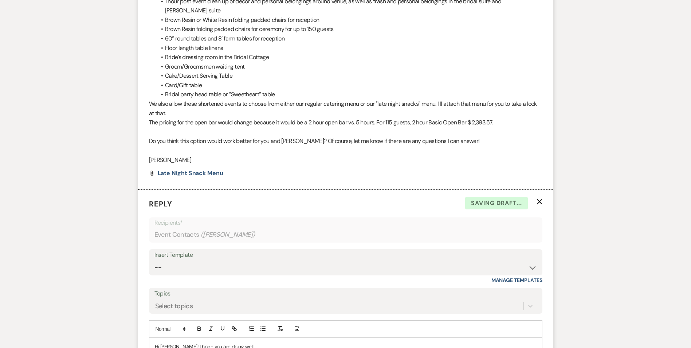
scroll to position [1399, 0]
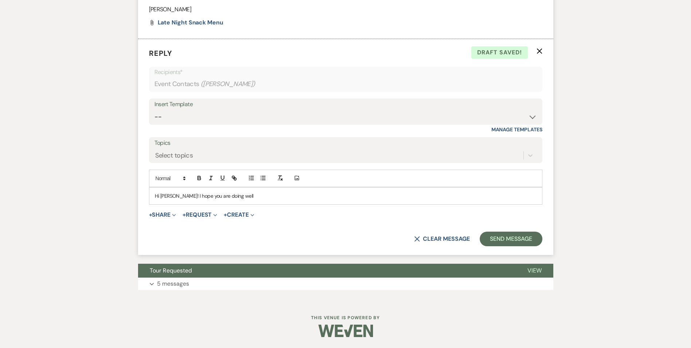
click at [194, 195] on p "Hi [PERSON_NAME]! I hope you are doing well" at bounding box center [346, 196] width 382 height 8
click at [259, 194] on p "Hi [PERSON_NAME]! I hope you and [PERSON_NAME] are doing well" at bounding box center [346, 196] width 382 height 8
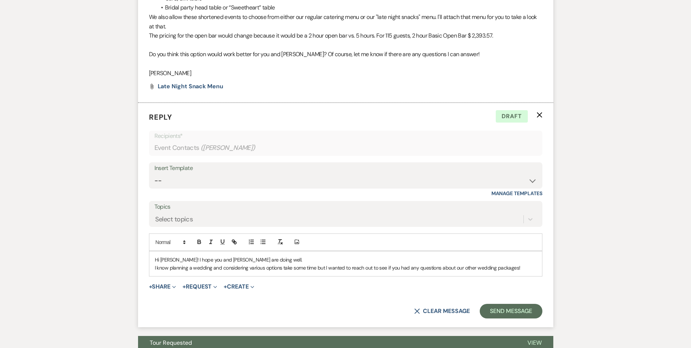
scroll to position [1407, 0]
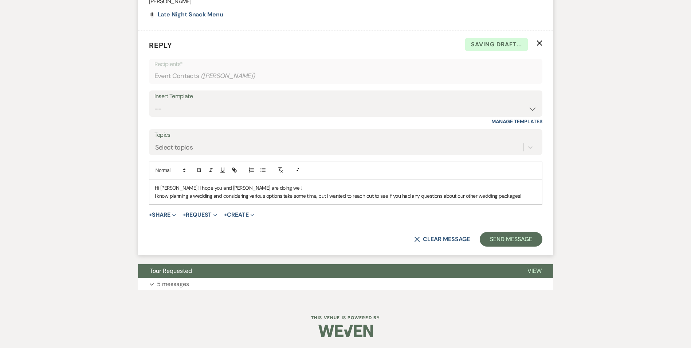
click at [525, 192] on p "I know planning a wedding and considering various options take some time, but I…" at bounding box center [346, 196] width 382 height 8
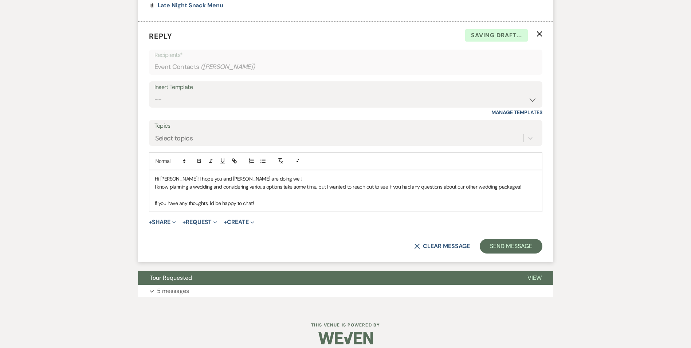
click at [207, 207] on p "If you have any thoughts, I'd be happy to chat!" at bounding box center [346, 203] width 382 height 8
click at [310, 207] on p "If you have any thoughts you'd like to discuss, I'd be happy to chat!" at bounding box center [346, 203] width 382 height 8
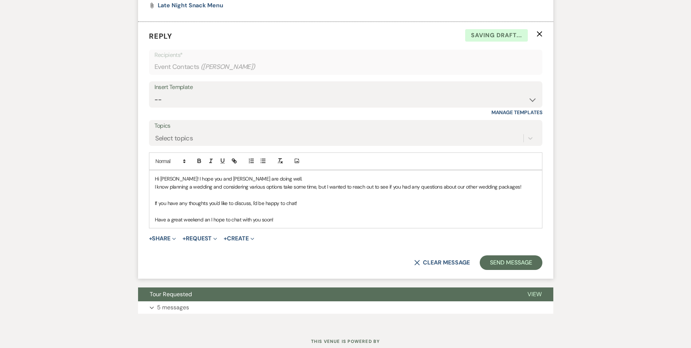
click at [235, 223] on p "Have a great weekend an I hope to chat with you soon!" at bounding box center [346, 219] width 382 height 8
click at [298, 223] on p "Have a great weekend and I hope to speak with you soon!" at bounding box center [346, 219] width 382 height 8
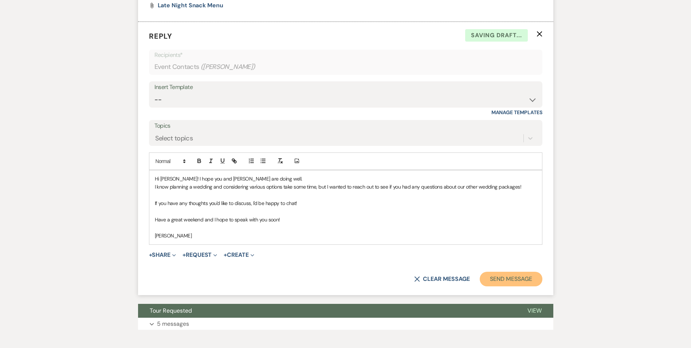
click at [486, 286] on button "Send Message" at bounding box center [511, 278] width 62 height 15
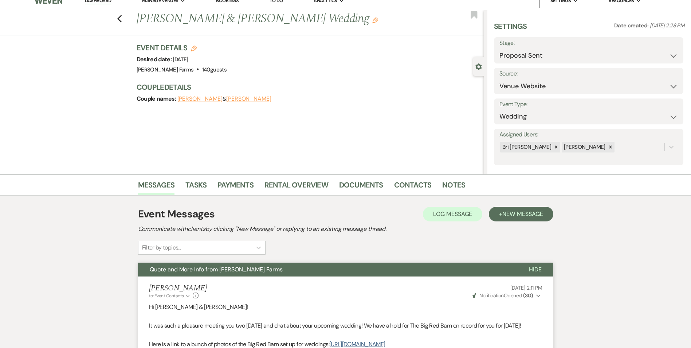
scroll to position [0, 0]
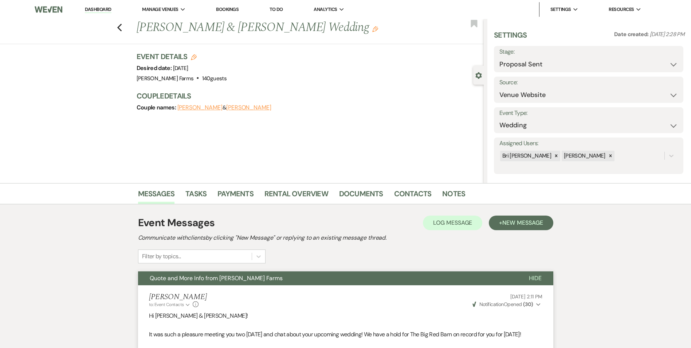
click at [119, 29] on div "Previous [PERSON_NAME] & [PERSON_NAME] Wedding Edit Bookmark" at bounding box center [240, 31] width 488 height 25
click at [122, 28] on icon "Previous" at bounding box center [119, 27] width 5 height 9
select select "6"
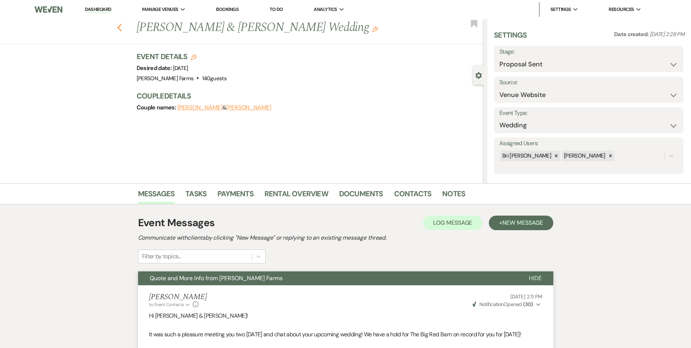
select select "6"
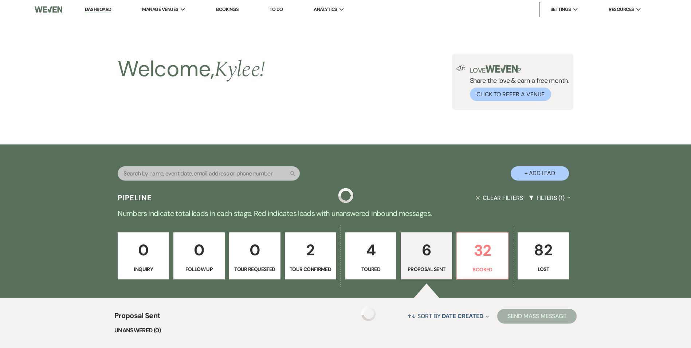
scroll to position [337, 0]
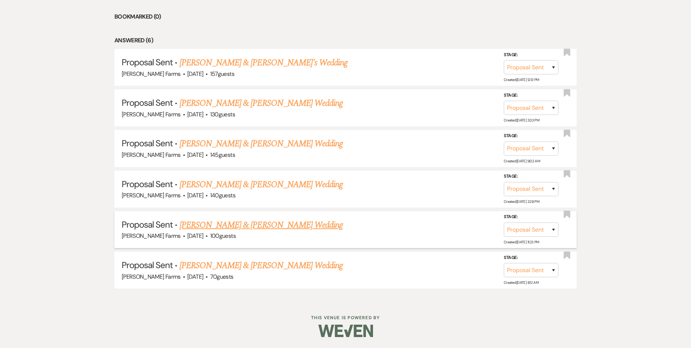
click at [273, 224] on link "[PERSON_NAME] & [PERSON_NAME] Wedding" at bounding box center [261, 224] width 163 height 13
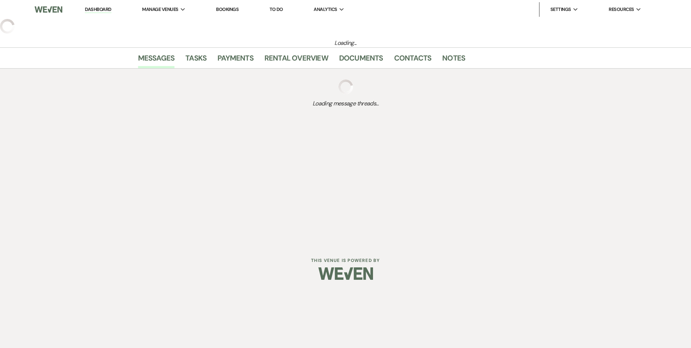
select select "6"
select select "5"
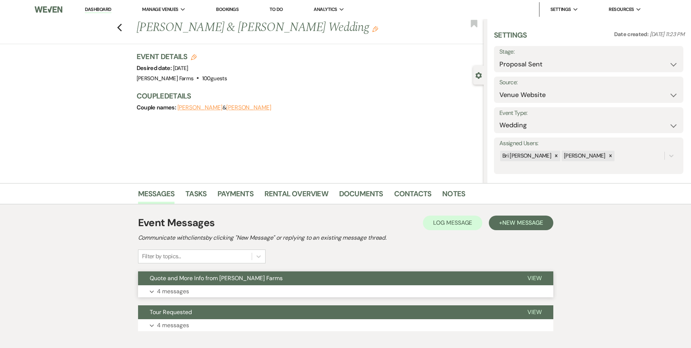
click at [173, 294] on p "4 messages" at bounding box center [173, 290] width 32 height 9
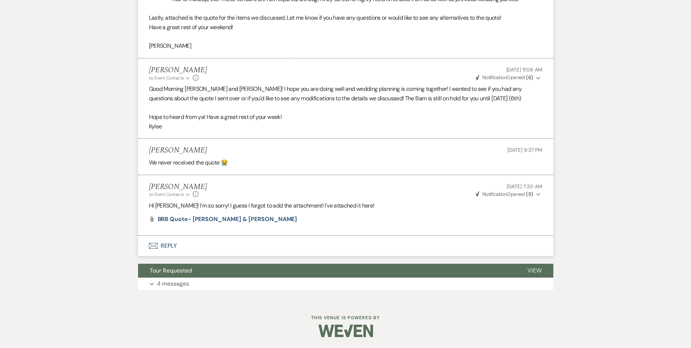
scroll to position [456, 0]
click at [165, 243] on button "Envelope Reply" at bounding box center [345, 245] width 415 height 20
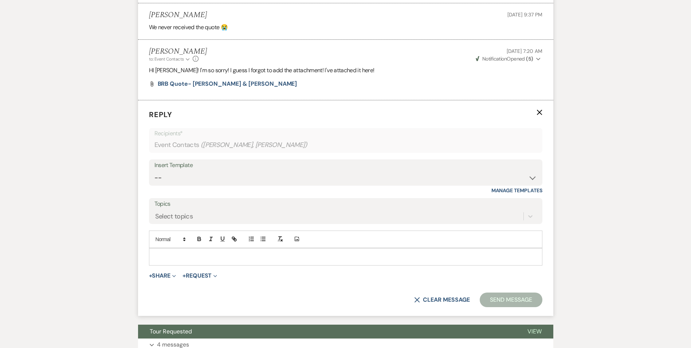
scroll to position [626, 0]
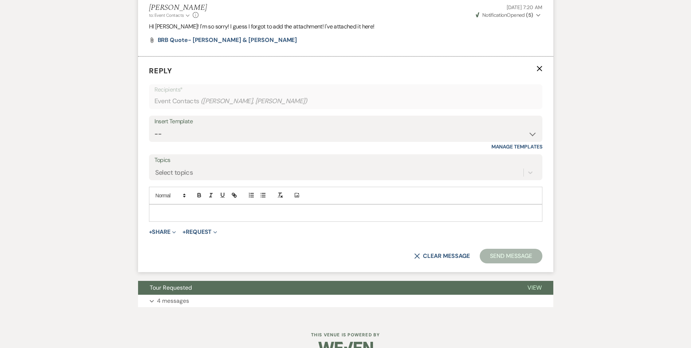
click at [175, 217] on p at bounding box center [346, 213] width 382 height 8
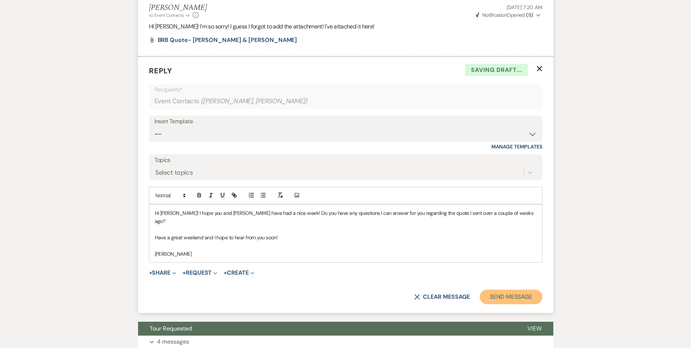
click at [510, 296] on button "Send Message" at bounding box center [511, 296] width 62 height 15
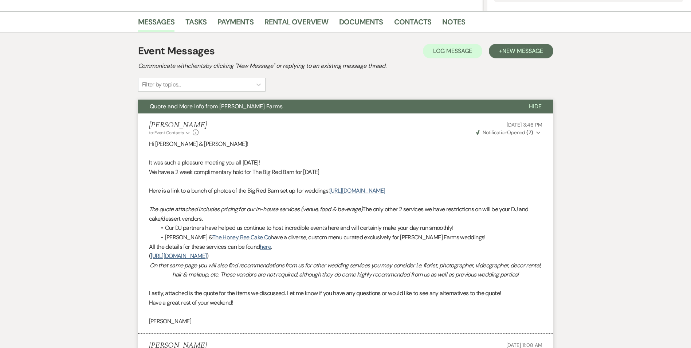
scroll to position [0, 0]
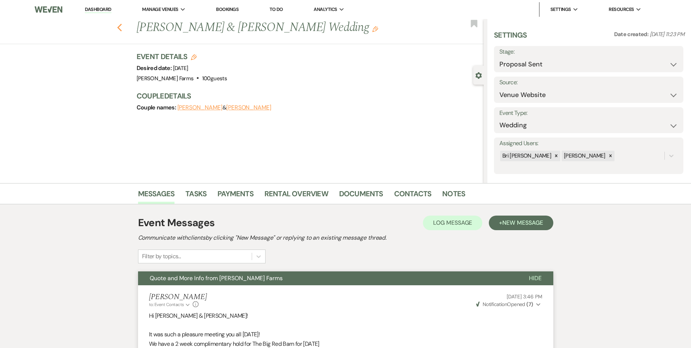
click at [126, 28] on div "Previous [PERSON_NAME] & [PERSON_NAME] Wedding Edit Bookmark" at bounding box center [240, 31] width 488 height 25
click at [122, 28] on icon "Previous" at bounding box center [119, 27] width 5 height 9
select select "6"
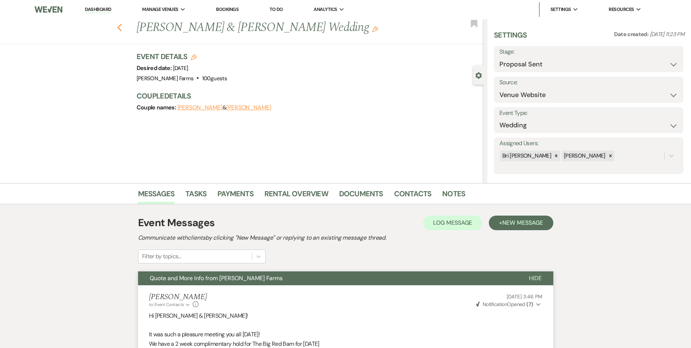
select select "6"
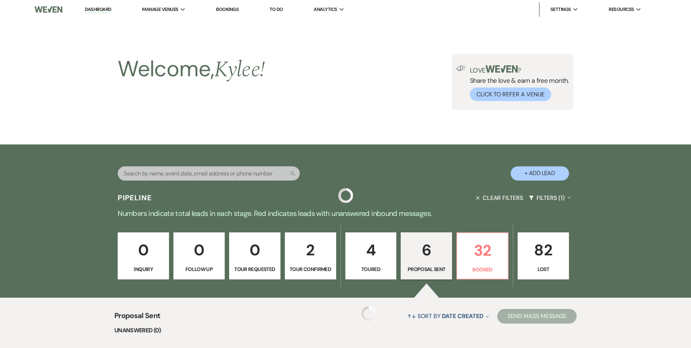
scroll to position [337, 0]
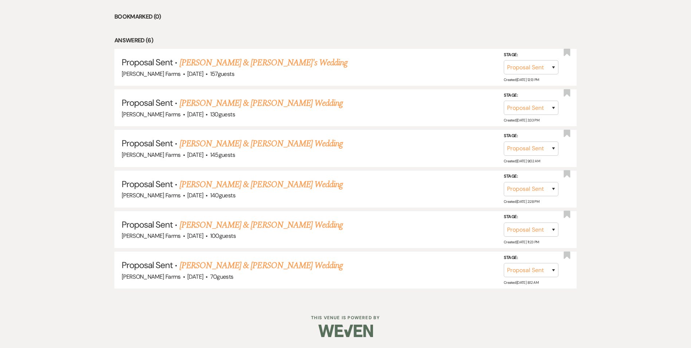
click at [252, 265] on link "[PERSON_NAME] & [PERSON_NAME] Wedding" at bounding box center [261, 265] width 163 height 13
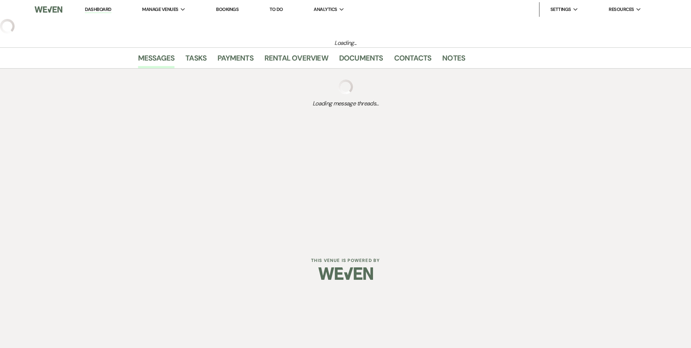
select select "6"
select select "5"
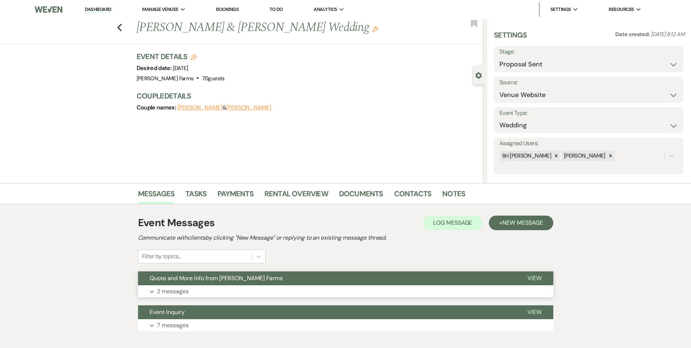
click at [168, 289] on p "2 messages" at bounding box center [173, 290] width 32 height 9
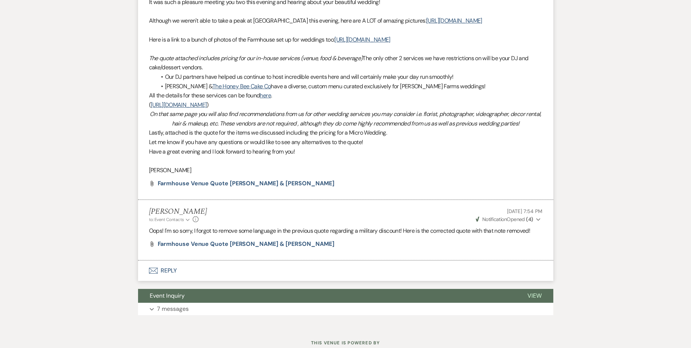
scroll to position [376, 0]
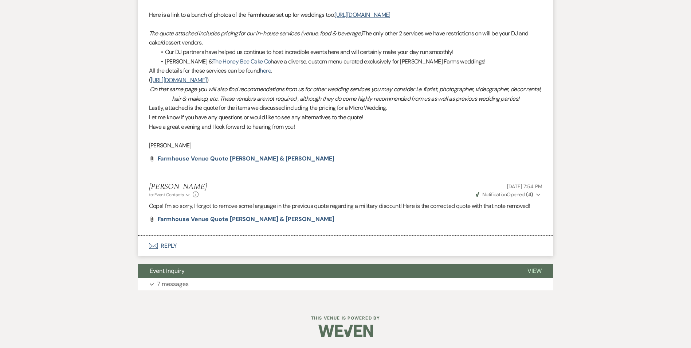
click at [164, 242] on button "Envelope Reply" at bounding box center [345, 245] width 415 height 20
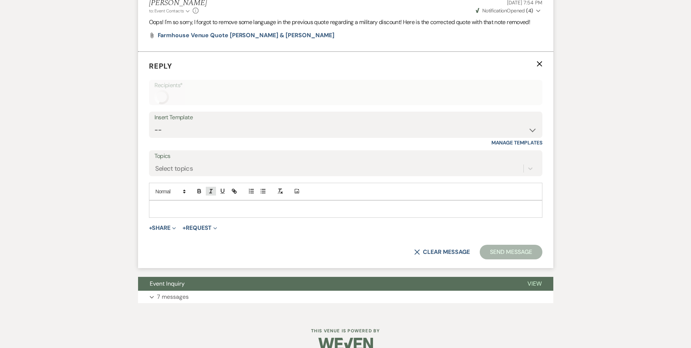
scroll to position [545, 0]
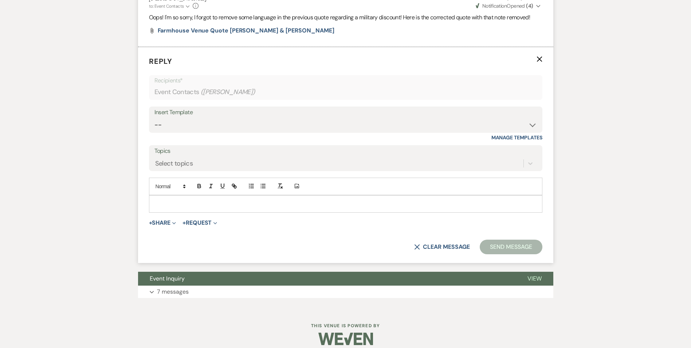
click at [201, 208] on p at bounding box center [346, 204] width 382 height 8
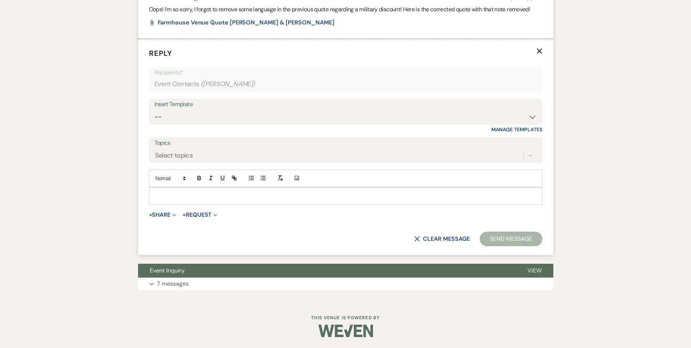
scroll to position [572, 0]
click at [168, 198] on p at bounding box center [346, 196] width 382 height 8
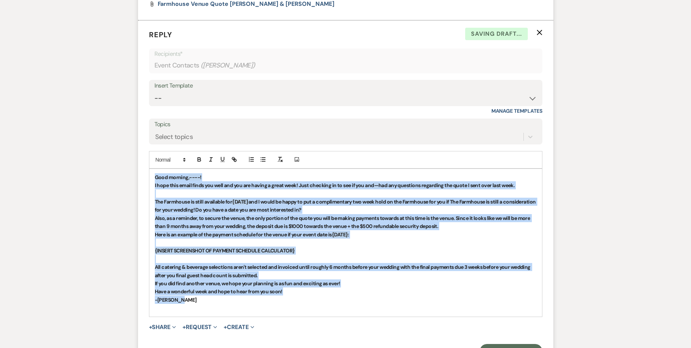
drag, startPoint x: 181, startPoint y: 318, endPoint x: 147, endPoint y: 187, distance: 135.5
click at [147, 187] on form "Reply X Saving draft... Recipients* Event Contacts ( [PERSON_NAME] ) Insert Tem…" at bounding box center [345, 193] width 415 height 346
click at [198, 159] on icon "button" at bounding box center [199, 158] width 3 height 2
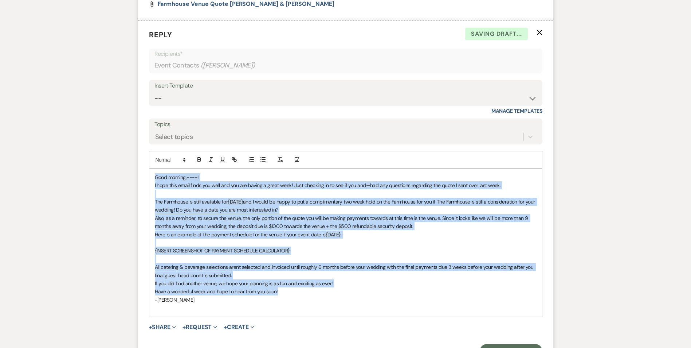
click at [198, 189] on p "I hope this email finds you well and you are having a great week! Just checking…" at bounding box center [346, 185] width 382 height 8
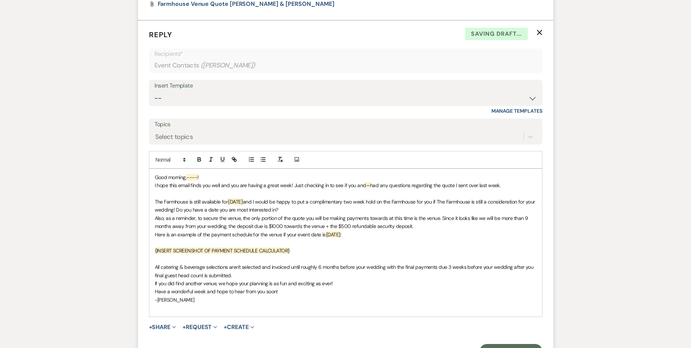
drag, startPoint x: 201, startPoint y: 193, endPoint x: 184, endPoint y: 193, distance: 17.1
click at [184, 181] on p "Good morning ,----!" at bounding box center [346, 177] width 382 height 8
drag, startPoint x: 370, startPoint y: 203, endPoint x: 363, endPoint y: 203, distance: 6.9
click at [363, 189] on p "I hope this email finds you well and you are having a great week! Just checking…" at bounding box center [346, 185] width 382 height 8
drag, startPoint x: 369, startPoint y: 204, endPoint x: 360, endPoint y: 202, distance: 8.9
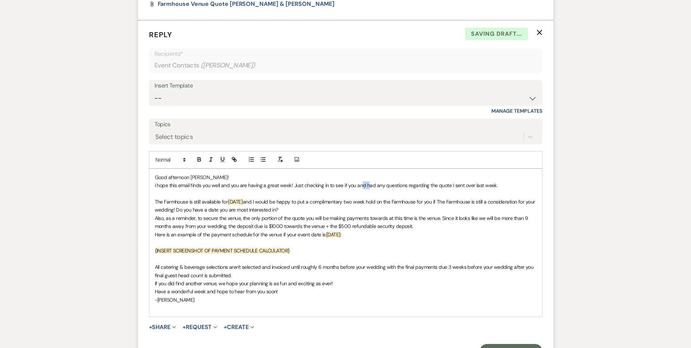
click at [360, 189] on p "I hope this email finds you well and you are having a great week! Just checking…" at bounding box center [346, 185] width 382 height 8
drag, startPoint x: 244, startPoint y: 218, endPoint x: 227, endPoint y: 220, distance: 17.5
click at [227, 214] on p "The Farmhouse is still available for {DATE} and I would be happy to put a compl…" at bounding box center [346, 205] width 382 height 16
drag, startPoint x: 309, startPoint y: 227, endPoint x: 262, endPoint y: 218, distance: 47.2
click at [262, 214] on p "The Farmhouse is still available for [DATE] and I would be happy to put a compl…" at bounding box center [346, 205] width 382 height 16
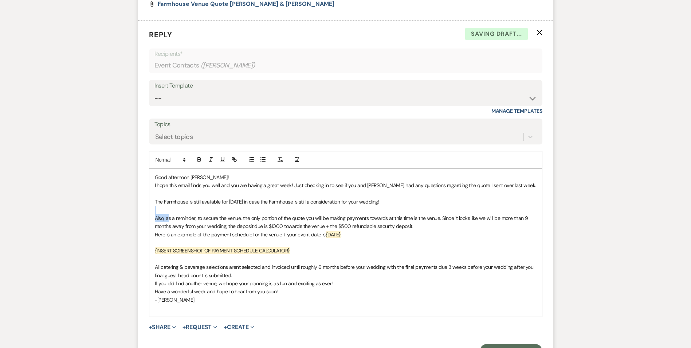
drag, startPoint x: 168, startPoint y: 237, endPoint x: 153, endPoint y: 232, distance: 15.1
click at [153, 232] on div "Good afternoon [PERSON_NAME]! I hope this email finds you well and you are havi…" at bounding box center [345, 243] width 393 height 148
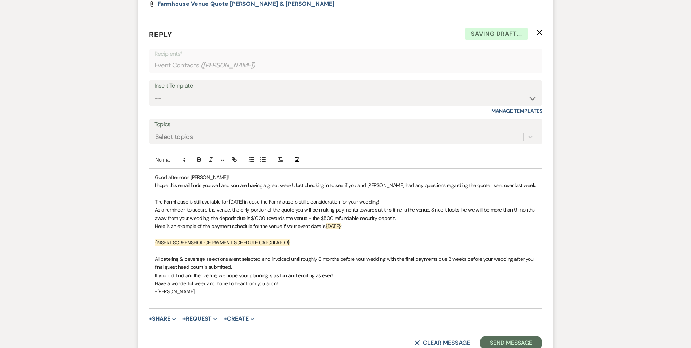
click at [152, 231] on div "Good afternoon [PERSON_NAME]! I hope this email finds you well and you are havi…" at bounding box center [345, 238] width 393 height 139
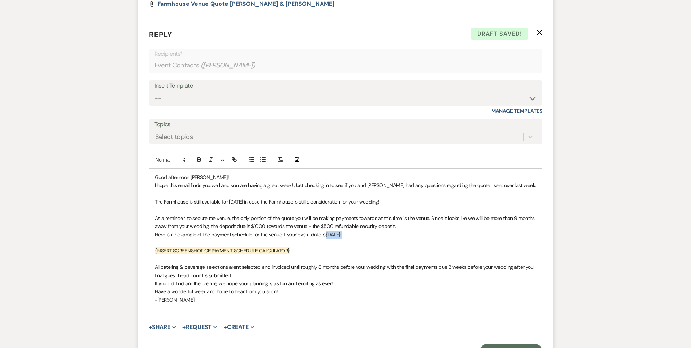
drag, startPoint x: 354, startPoint y: 253, endPoint x: 324, endPoint y: 252, distance: 29.9
click at [324, 238] on p "Here is an example of the payment schedule for the venue if your event date is …" at bounding box center [346, 234] width 382 height 8
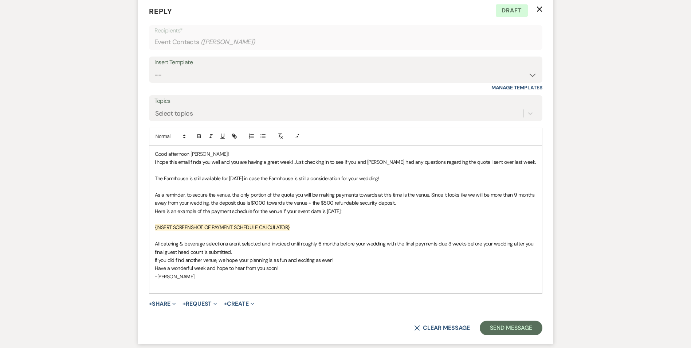
scroll to position [608, 0]
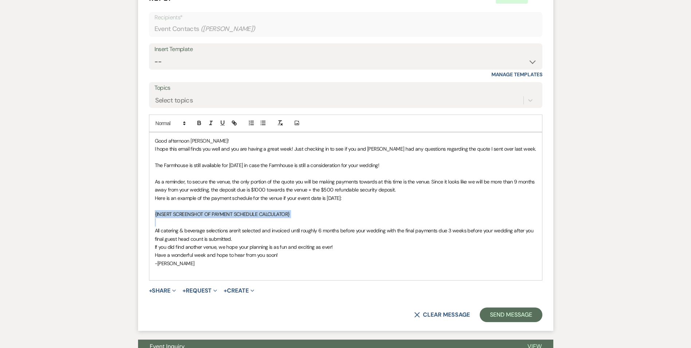
drag, startPoint x: 266, startPoint y: 243, endPoint x: 150, endPoint y: 230, distance: 116.6
click at [150, 230] on div "Good afternoon [PERSON_NAME]! I hope this email finds you well and you are havi…" at bounding box center [345, 206] width 393 height 148
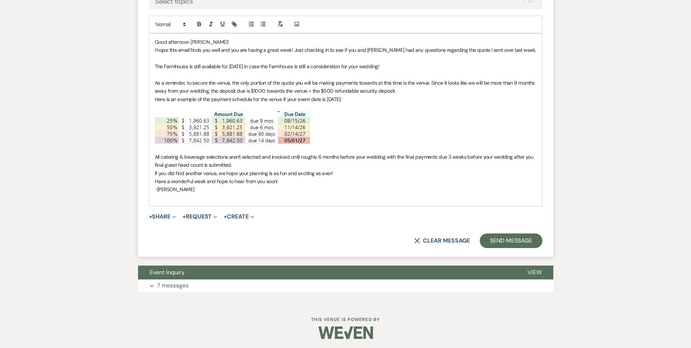
scroll to position [717, 0]
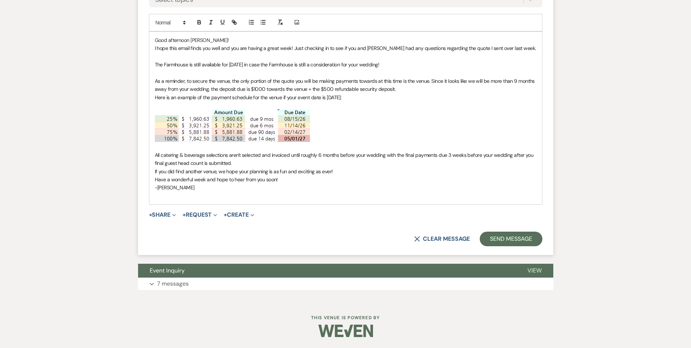
click at [236, 167] on p "All catering & beverage selections aren't selected and invoiced until roughly 6…" at bounding box center [346, 159] width 382 height 16
click at [270, 167] on p "All catering & beverage selections aren't selected and invoiced until roughly 6…" at bounding box center [346, 159] width 382 height 16
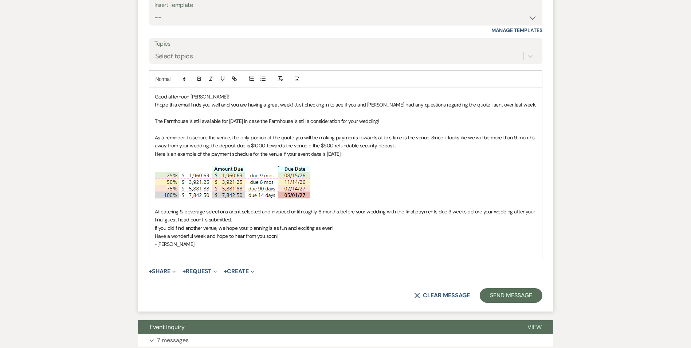
scroll to position [645, 0]
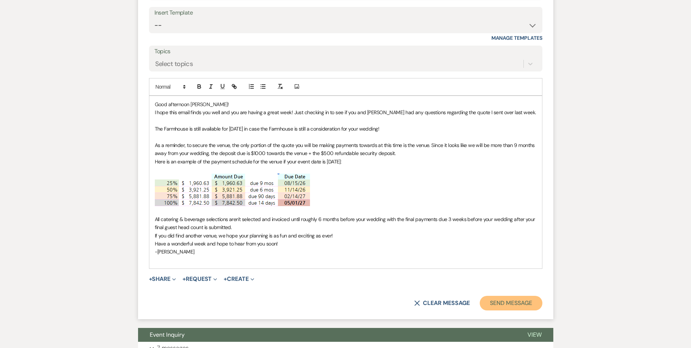
click at [498, 310] on button "Send Message" at bounding box center [511, 302] width 62 height 15
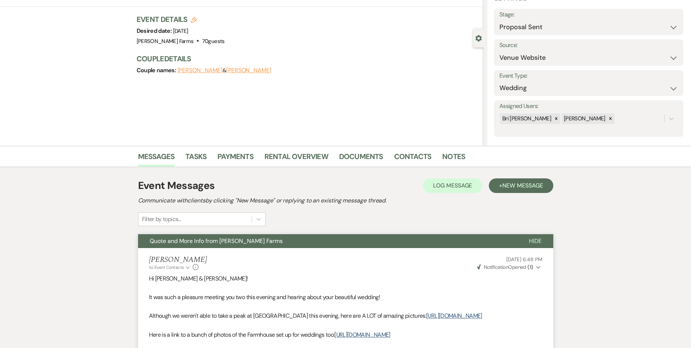
scroll to position [0, 0]
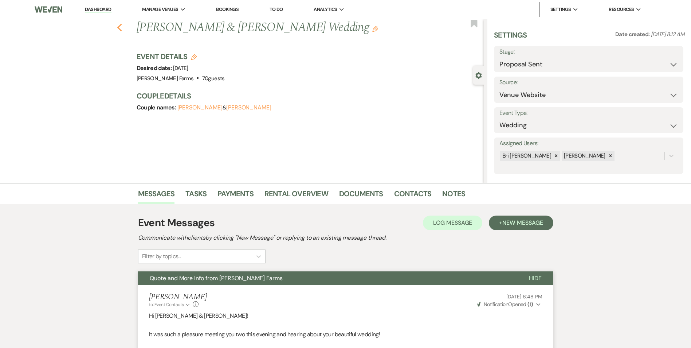
click at [122, 27] on icon "Previous" at bounding box center [119, 27] width 5 height 9
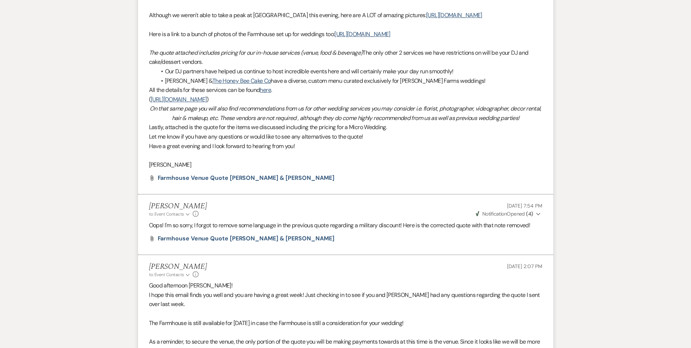
select select "6"
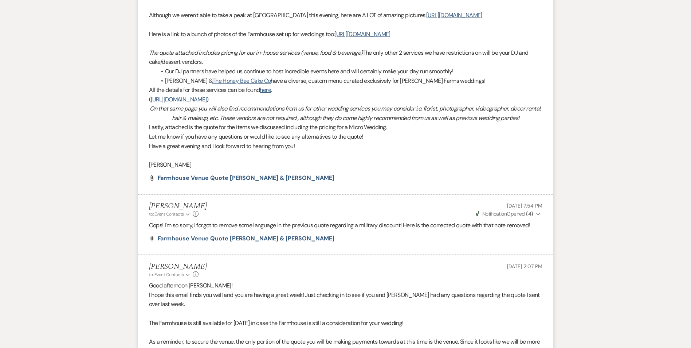
select select "6"
